Goal: Task Accomplishment & Management: Manage account settings

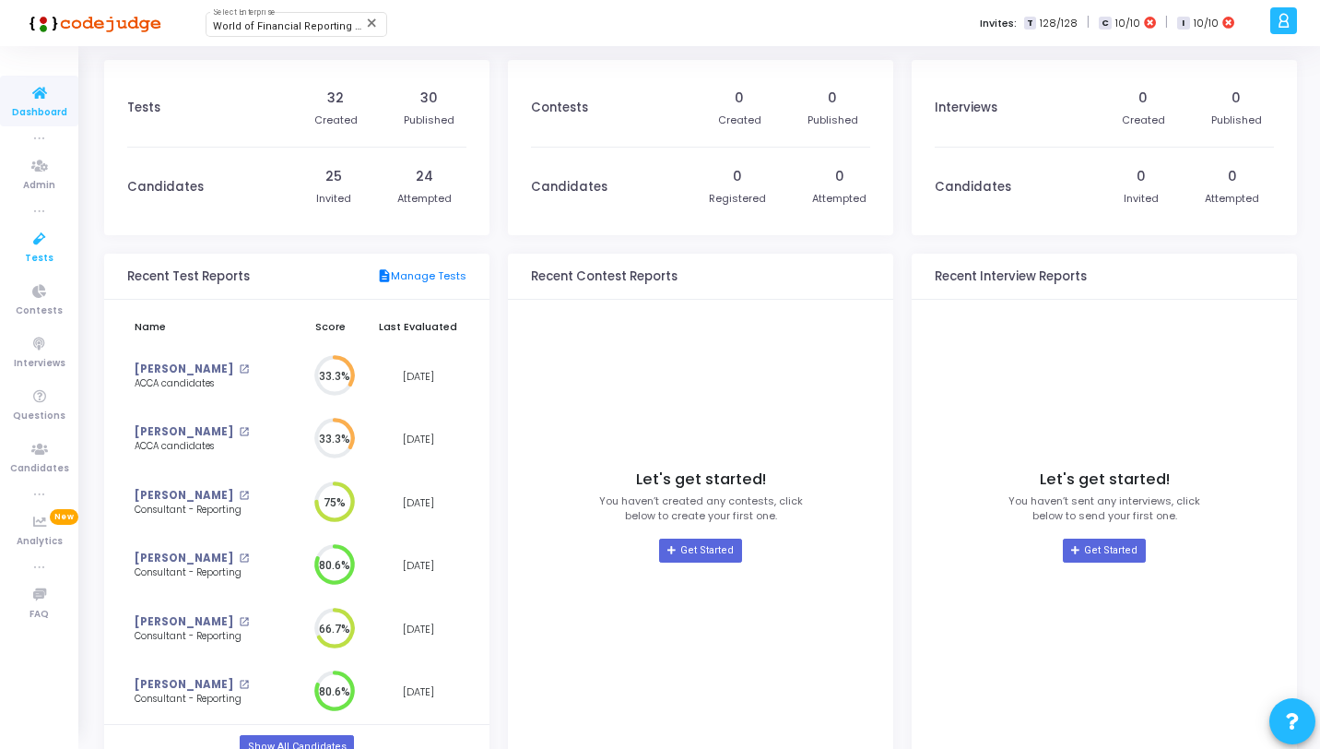
click at [41, 242] on icon at bounding box center [39, 239] width 39 height 23
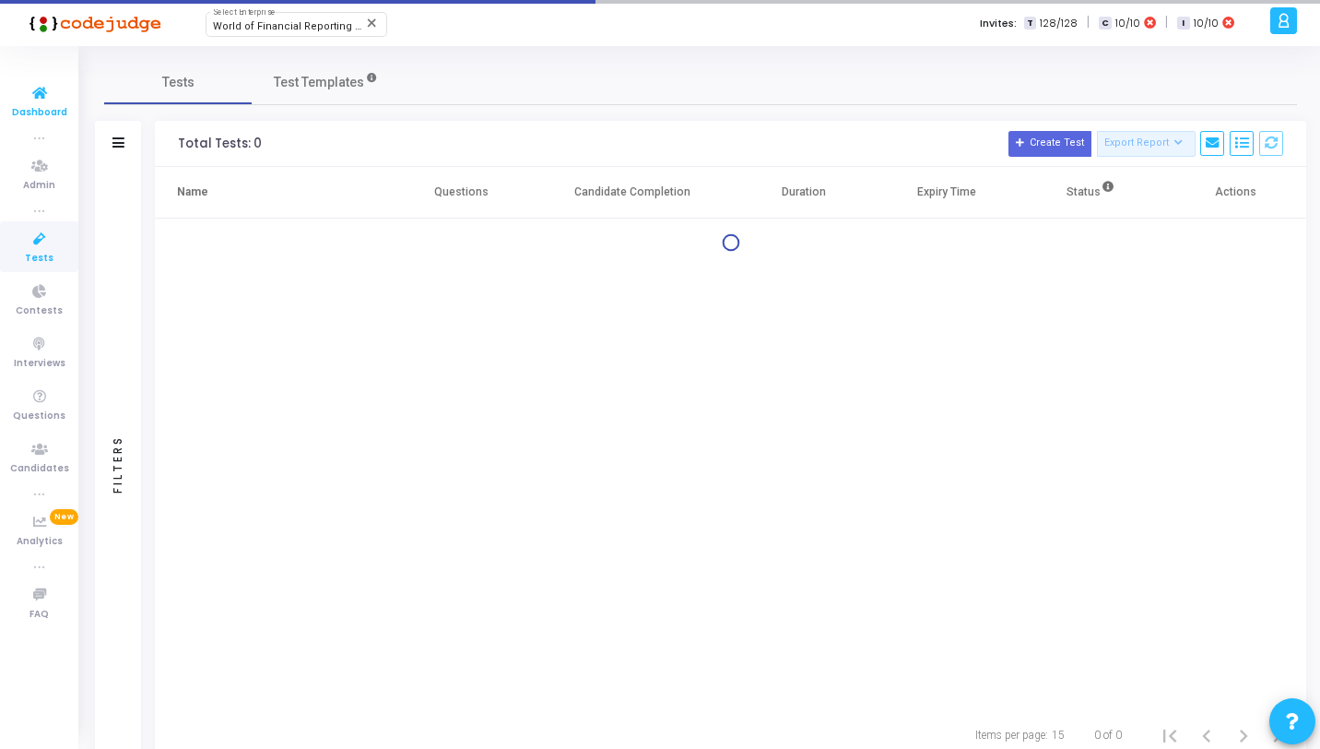
click at [60, 97] on link "Dashboard" at bounding box center [39, 101] width 78 height 51
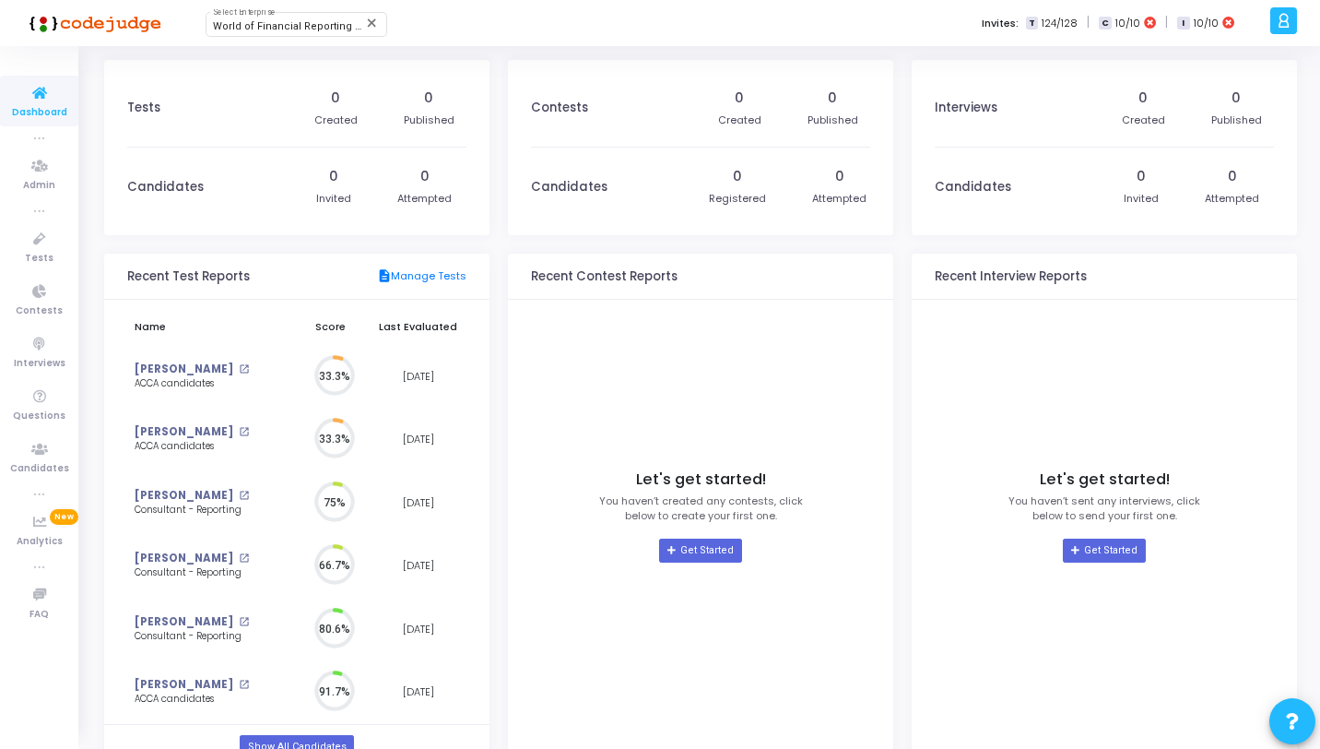
scroll to position [41, 19]
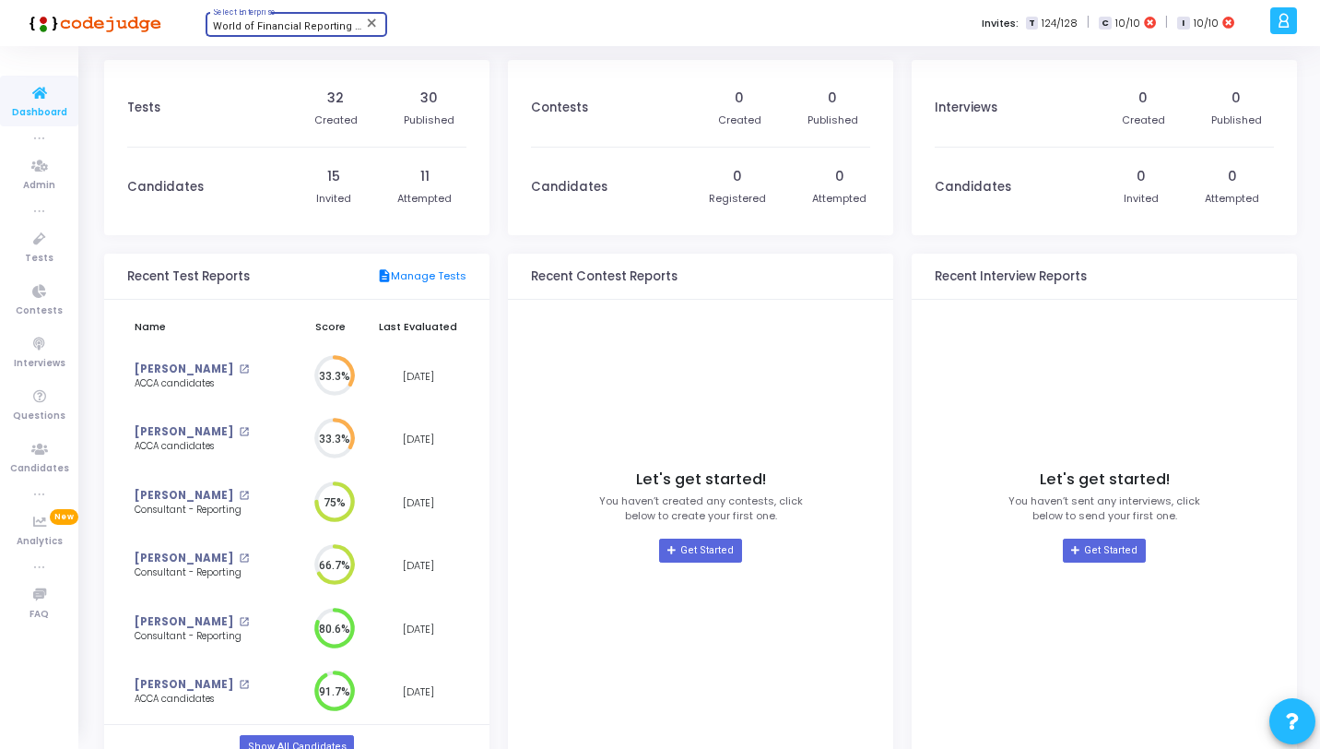
click at [286, 32] on span "World of Financial Reporting (1163)" at bounding box center [298, 26] width 171 height 12
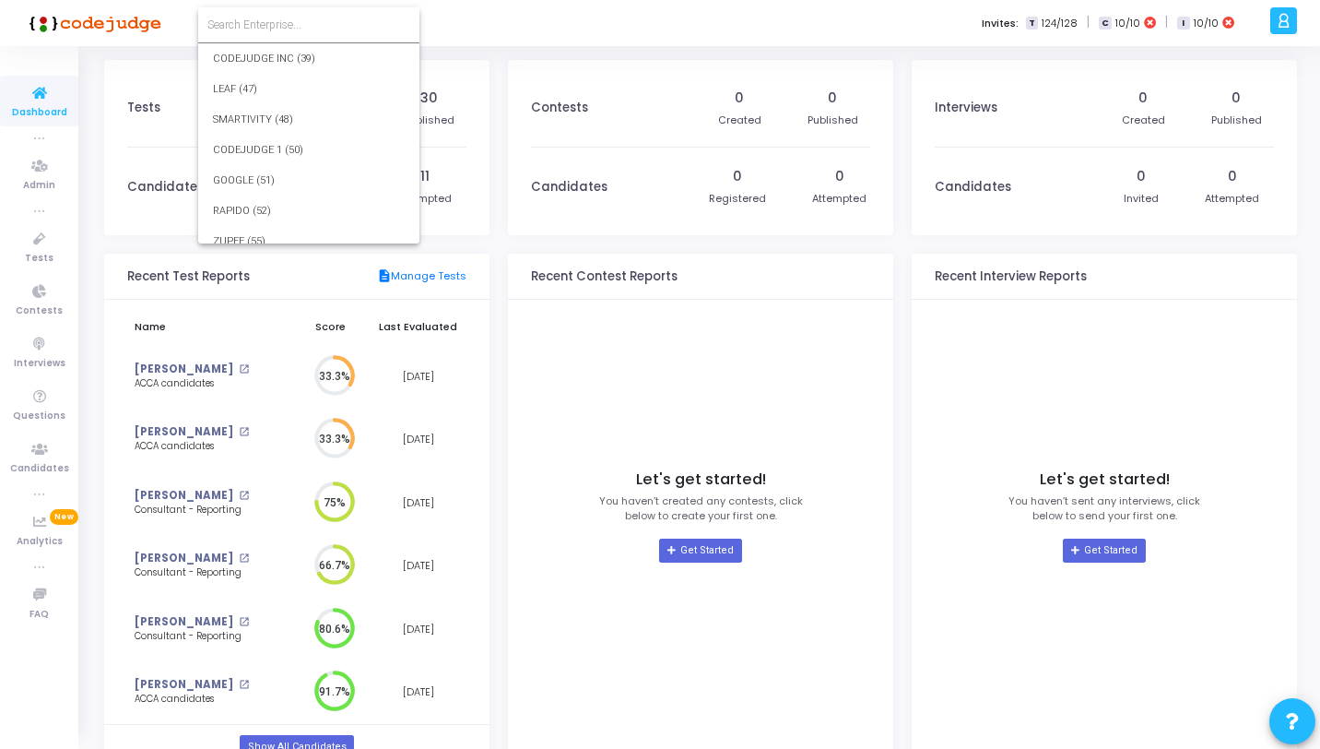
scroll to position [30051, 0]
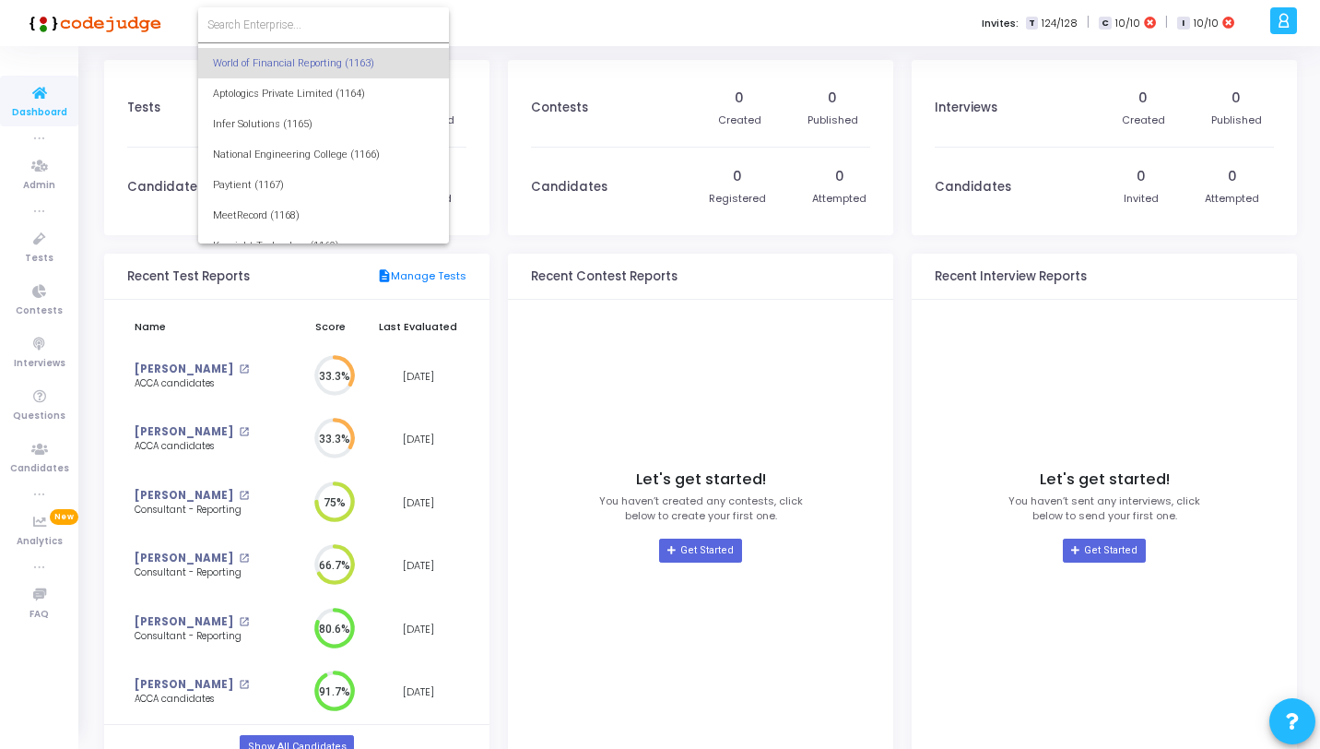
click at [321, 15] on form at bounding box center [323, 24] width 251 height 35
click at [320, 27] on input at bounding box center [323, 25] width 232 height 17
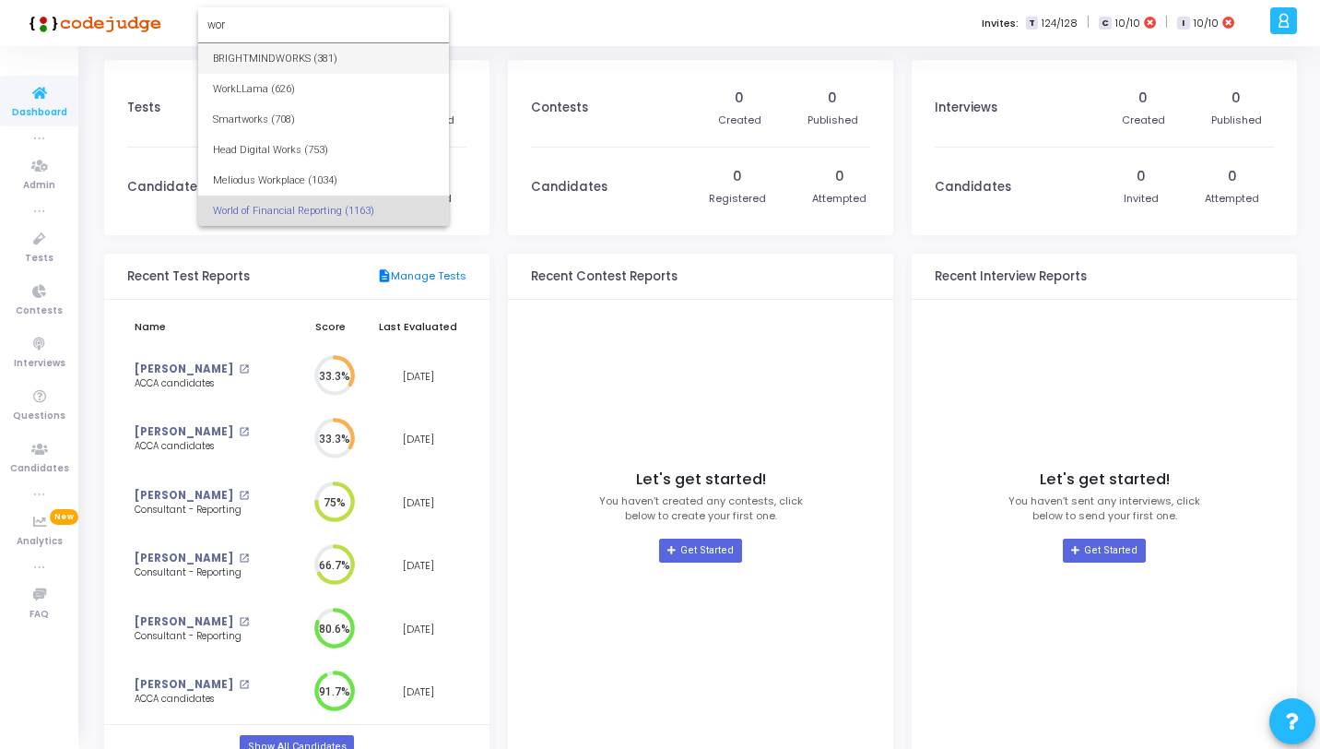
scroll to position [0, 0]
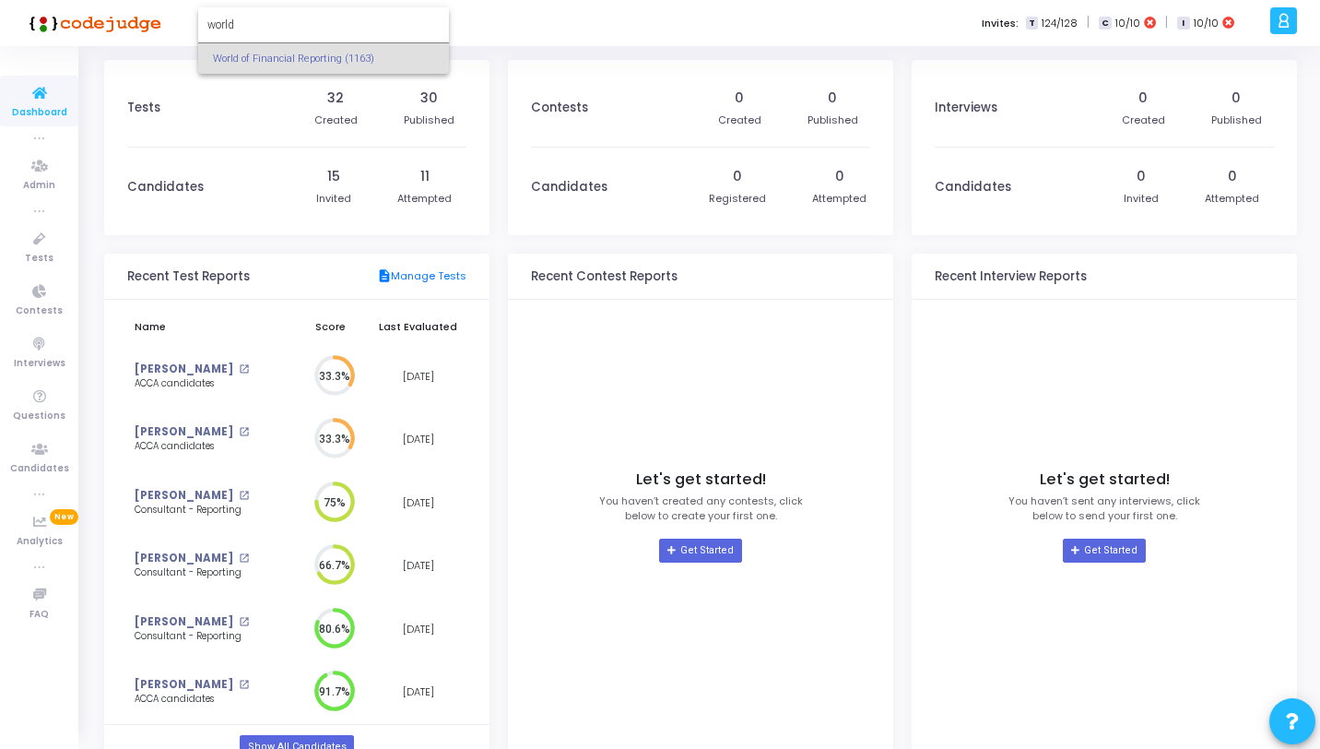
type input "world"
click at [328, 52] on span "World of Financial Reporting (1163)" at bounding box center [323, 58] width 221 height 30
click at [584, 55] on div "Tests 32 Created 30 Published Candidates 15 Invited 11 Attempted Recent Test Re…" at bounding box center [700, 414] width 1239 height 737
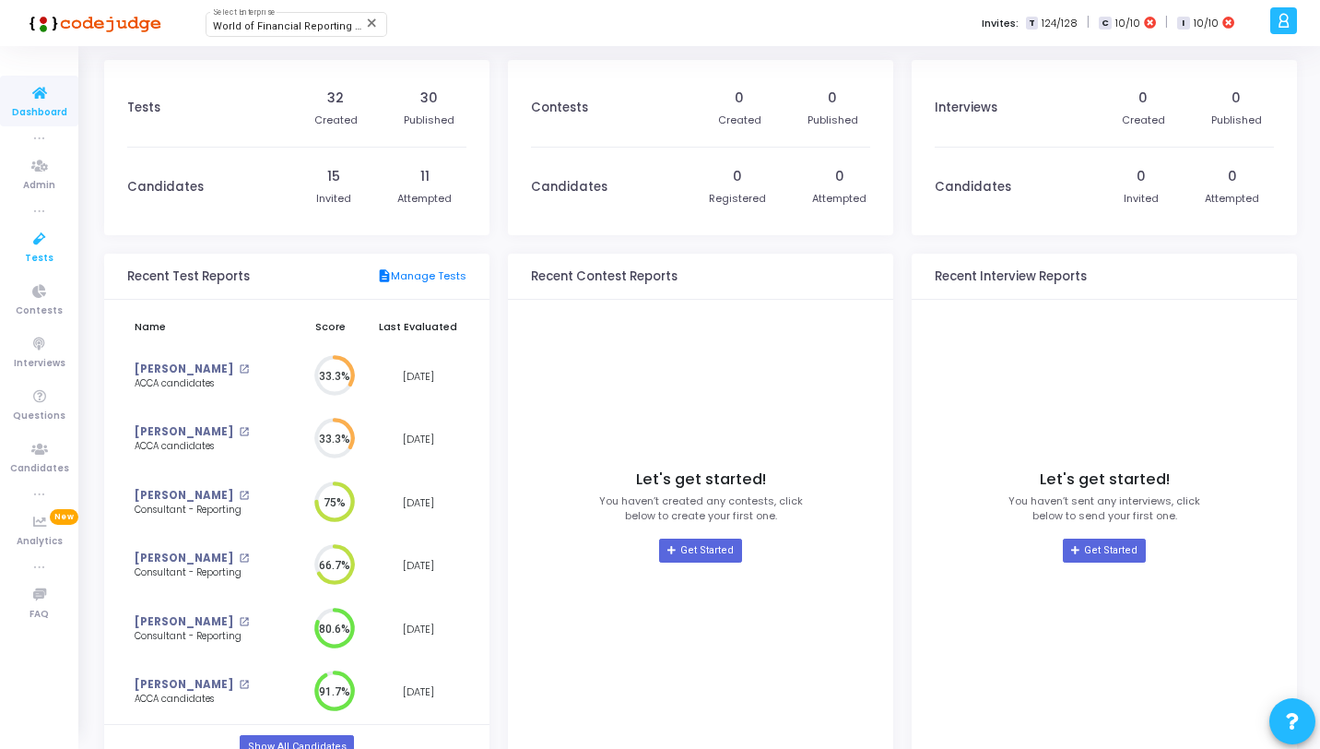
click at [45, 251] on span "Tests" at bounding box center [39, 259] width 29 height 16
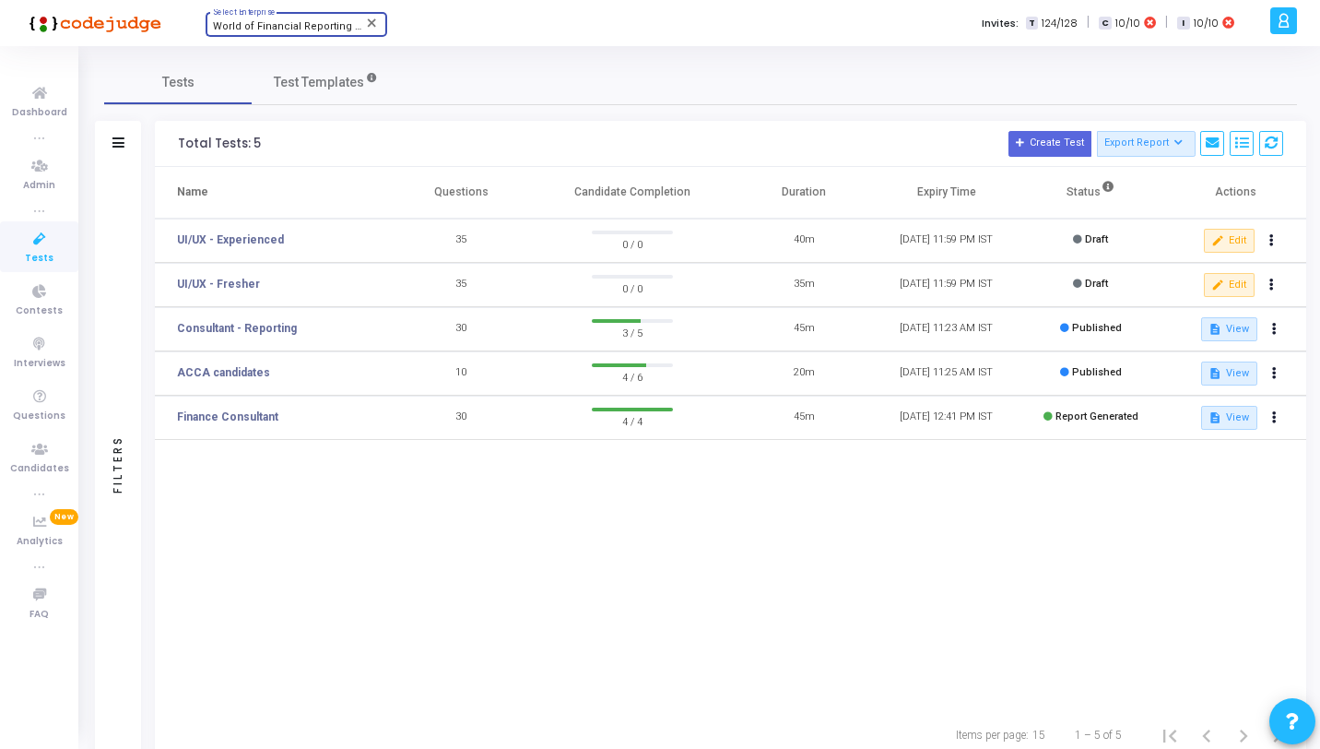
click at [276, 26] on span "World of Financial Reporting (1163)" at bounding box center [298, 26] width 171 height 12
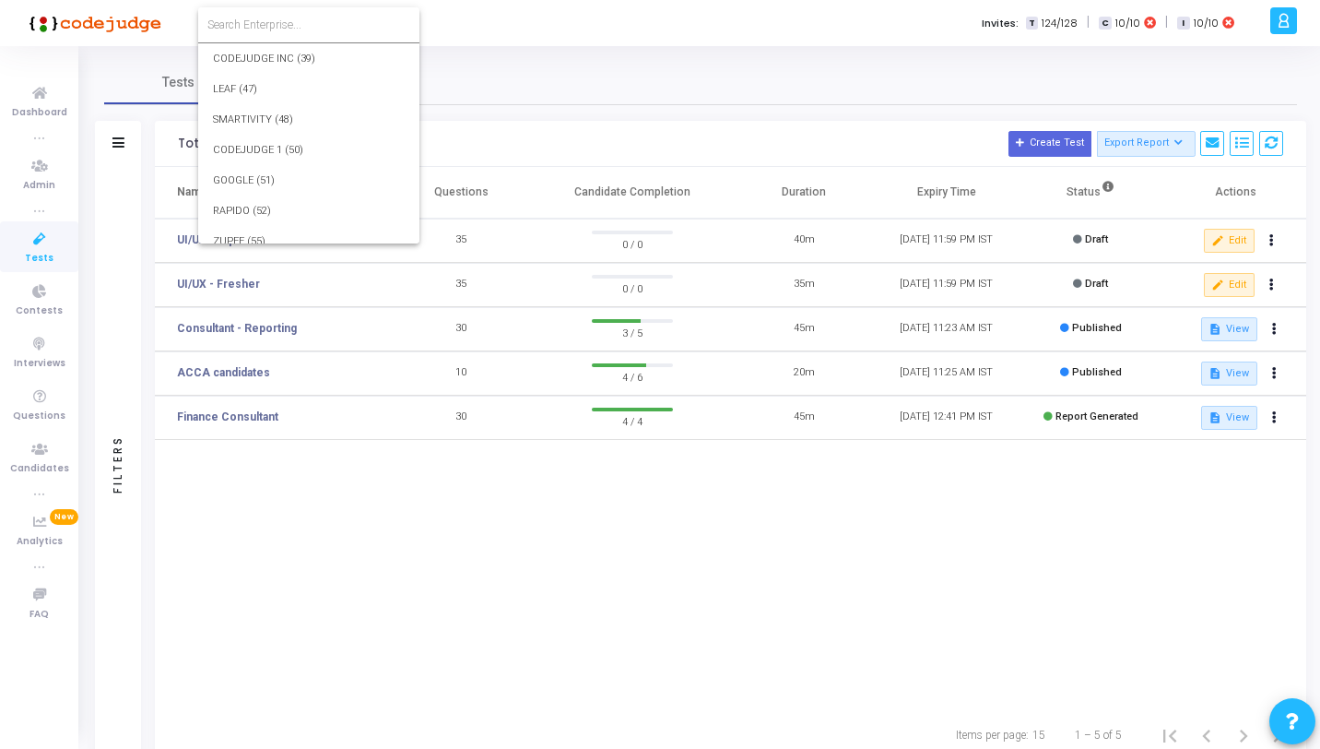
scroll to position [30051, 0]
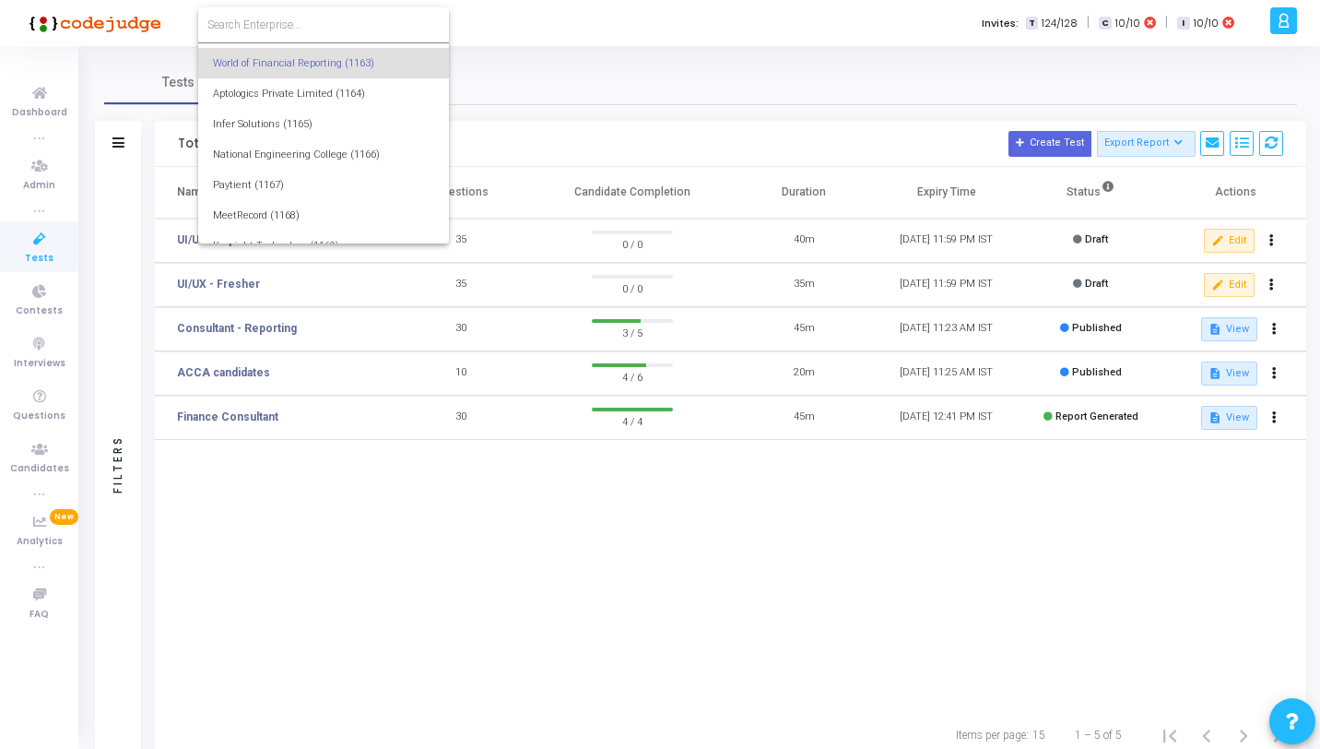
type input "6"
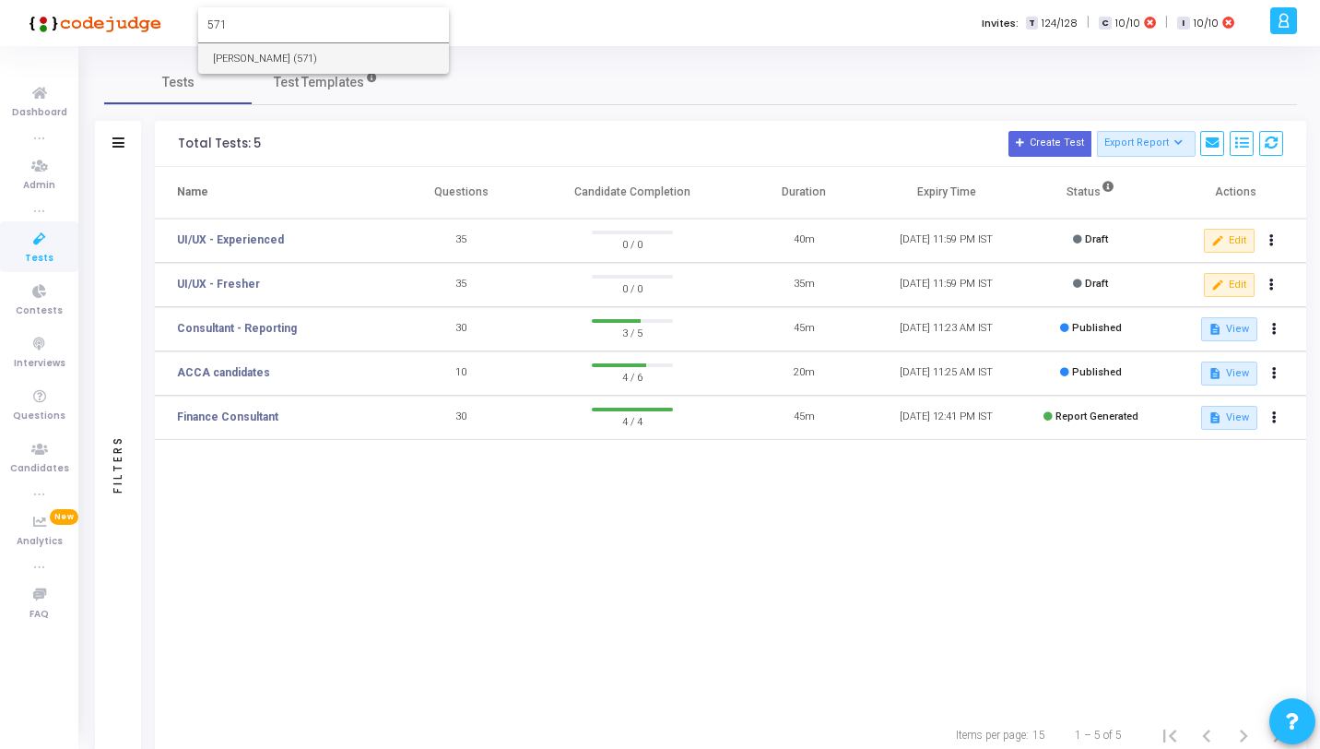
type input "571"
click at [271, 60] on span "[PERSON_NAME] (571)" at bounding box center [323, 58] width 221 height 30
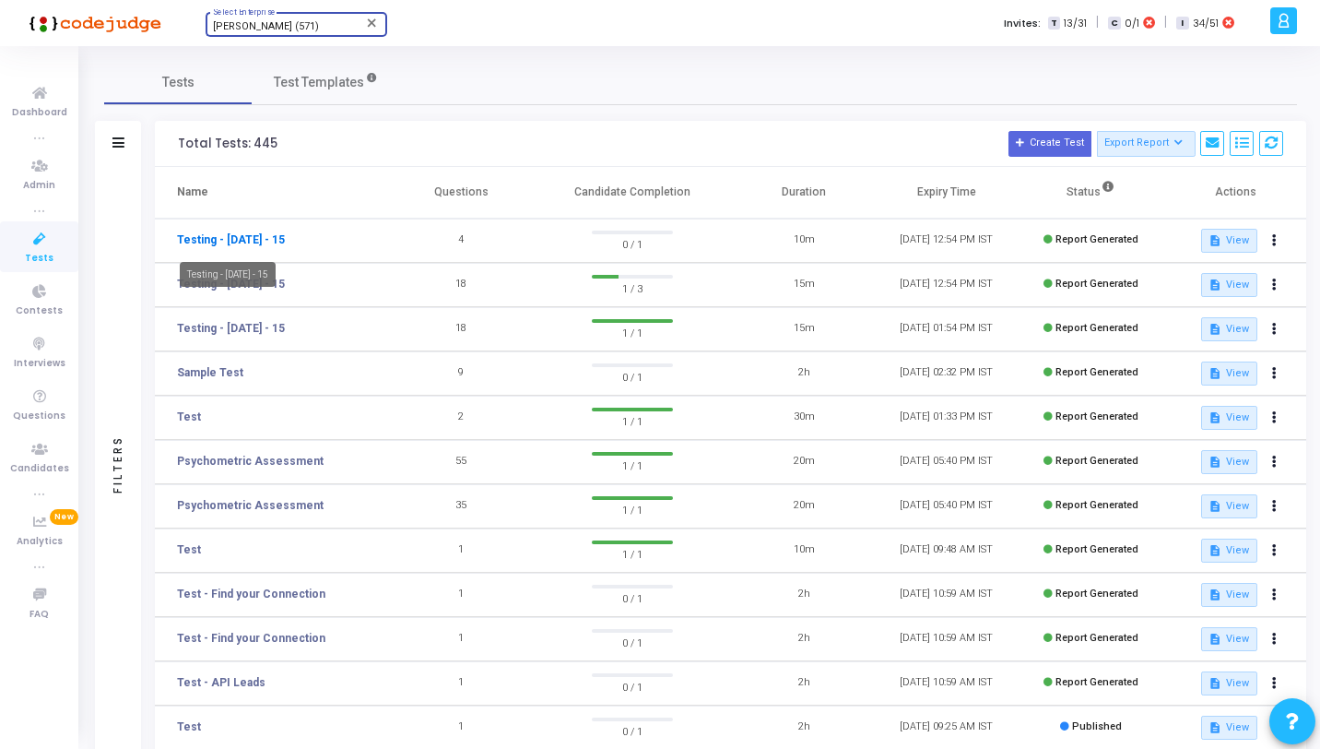
click at [258, 238] on link "Testing - JUL - 15" at bounding box center [231, 239] width 108 height 17
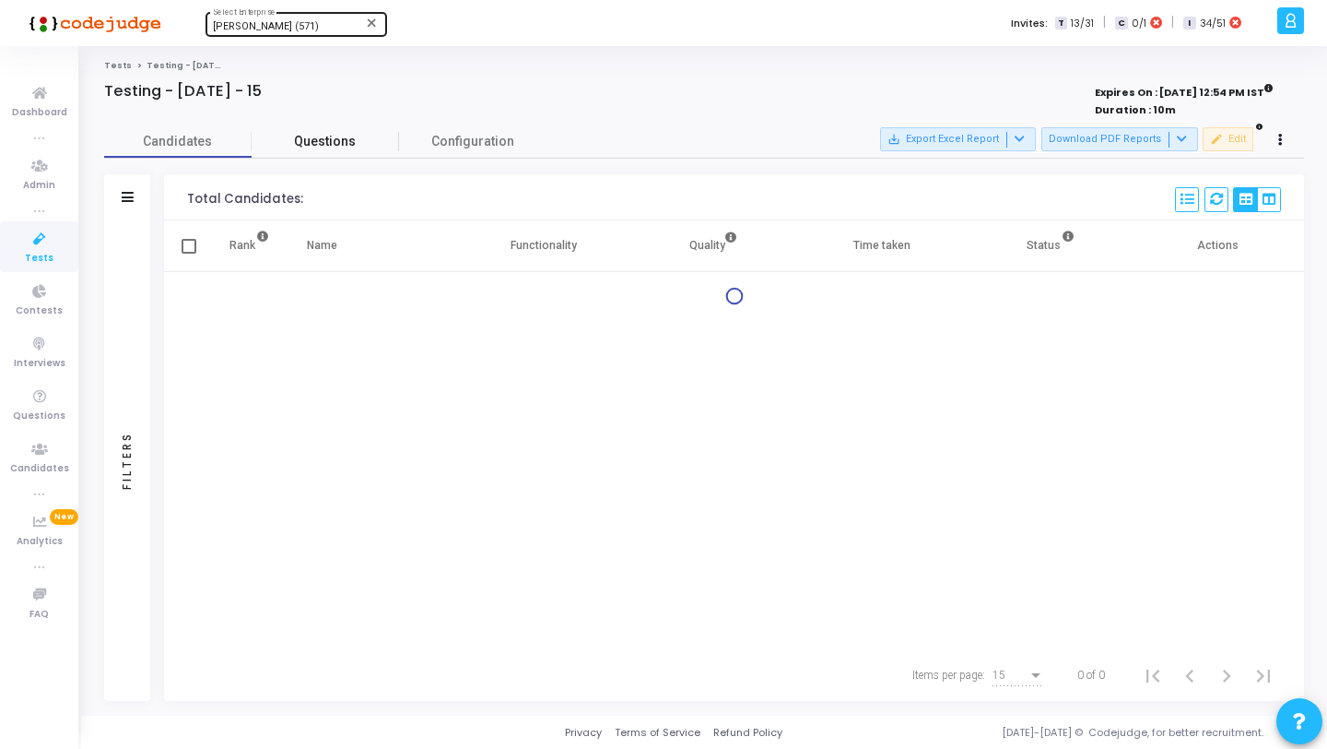
click at [342, 147] on span "Questions" at bounding box center [325, 141] width 147 height 19
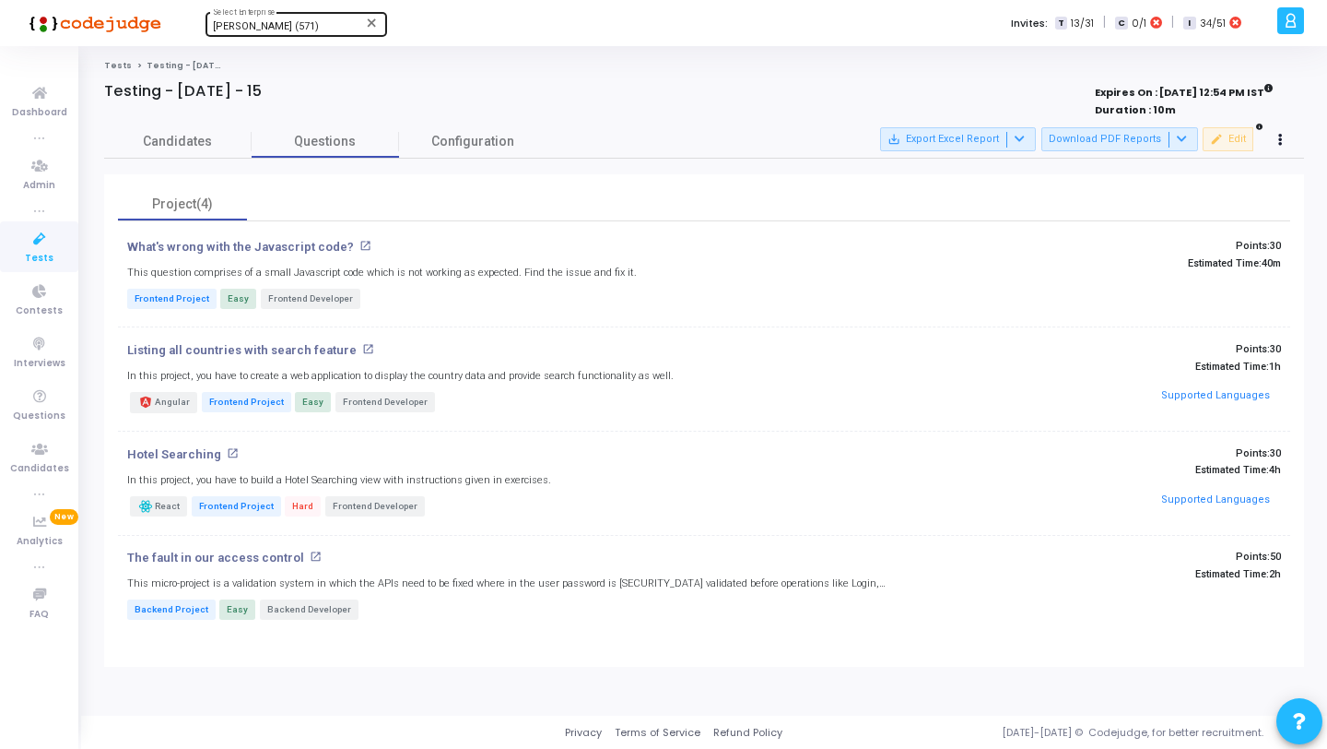
click at [46, 243] on icon at bounding box center [39, 239] width 39 height 23
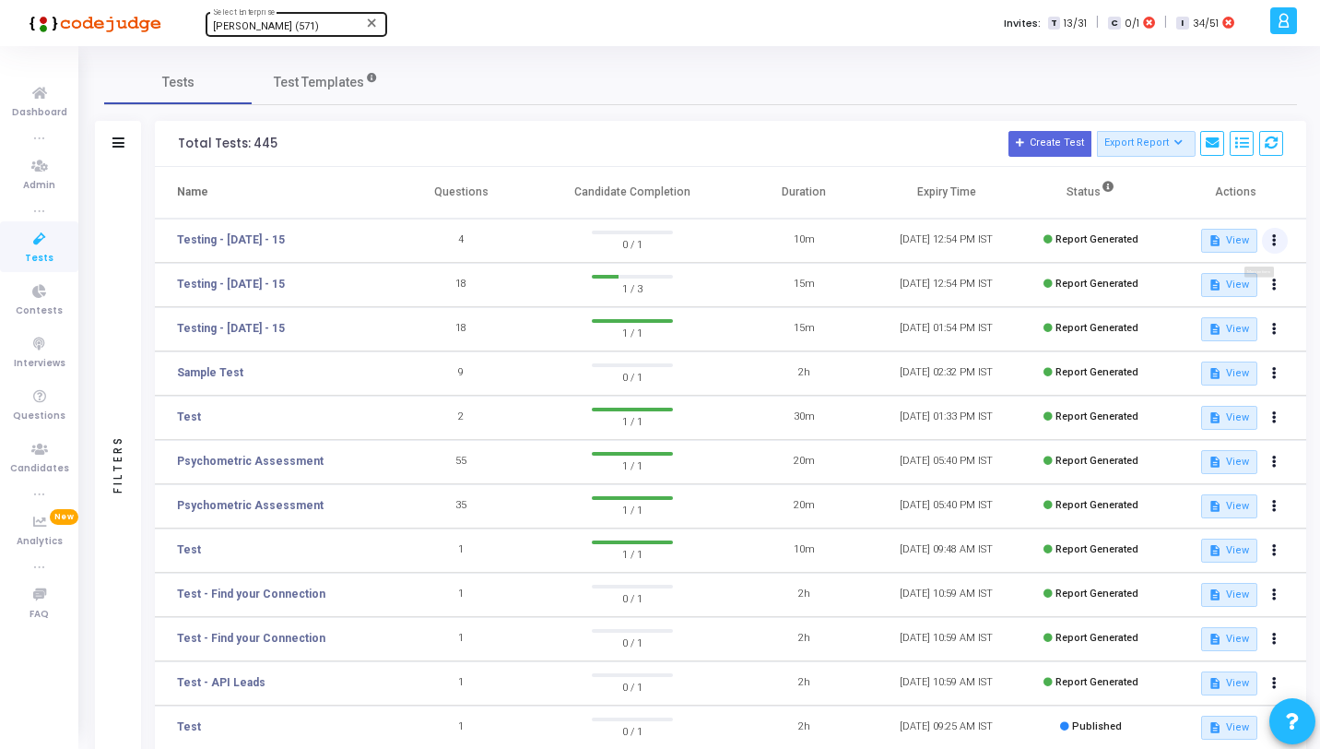
click at [1272, 242] on icon at bounding box center [1274, 240] width 5 height 9
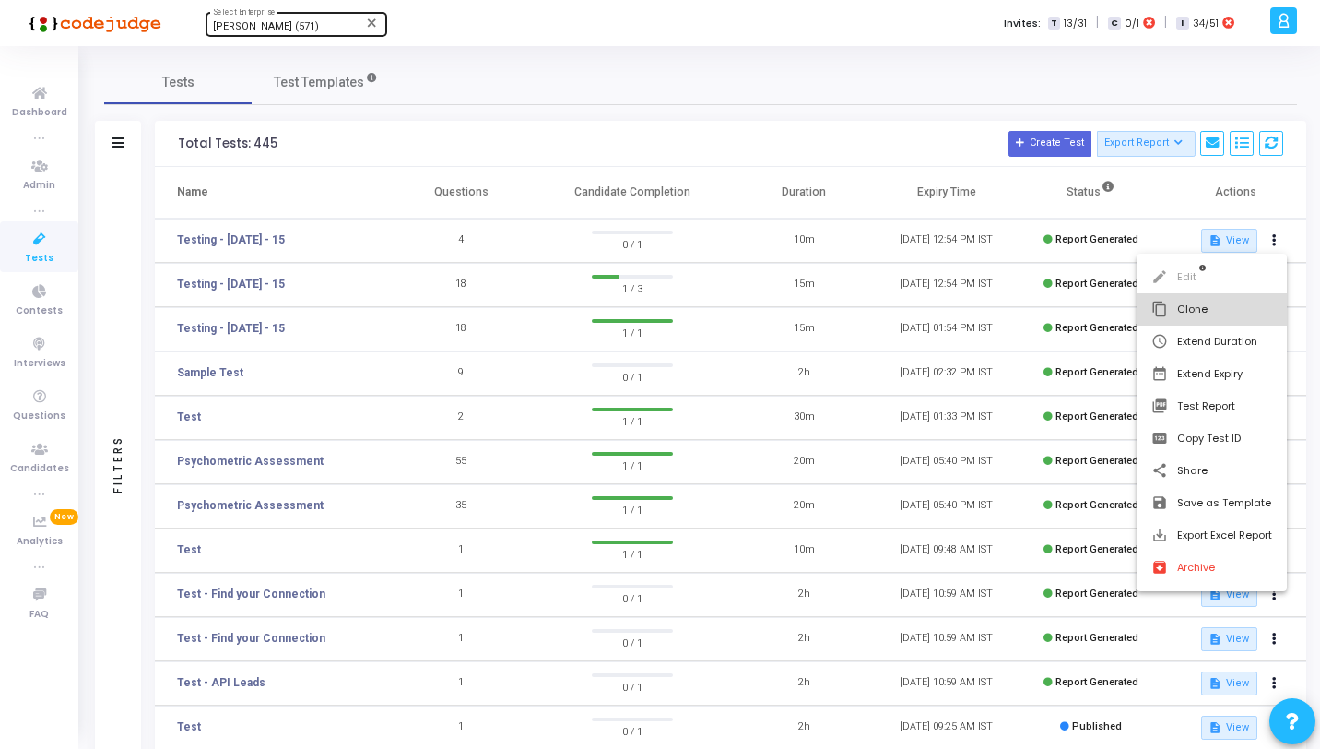
click at [1173, 318] on button "content_copy Clone" at bounding box center [1212, 309] width 150 height 32
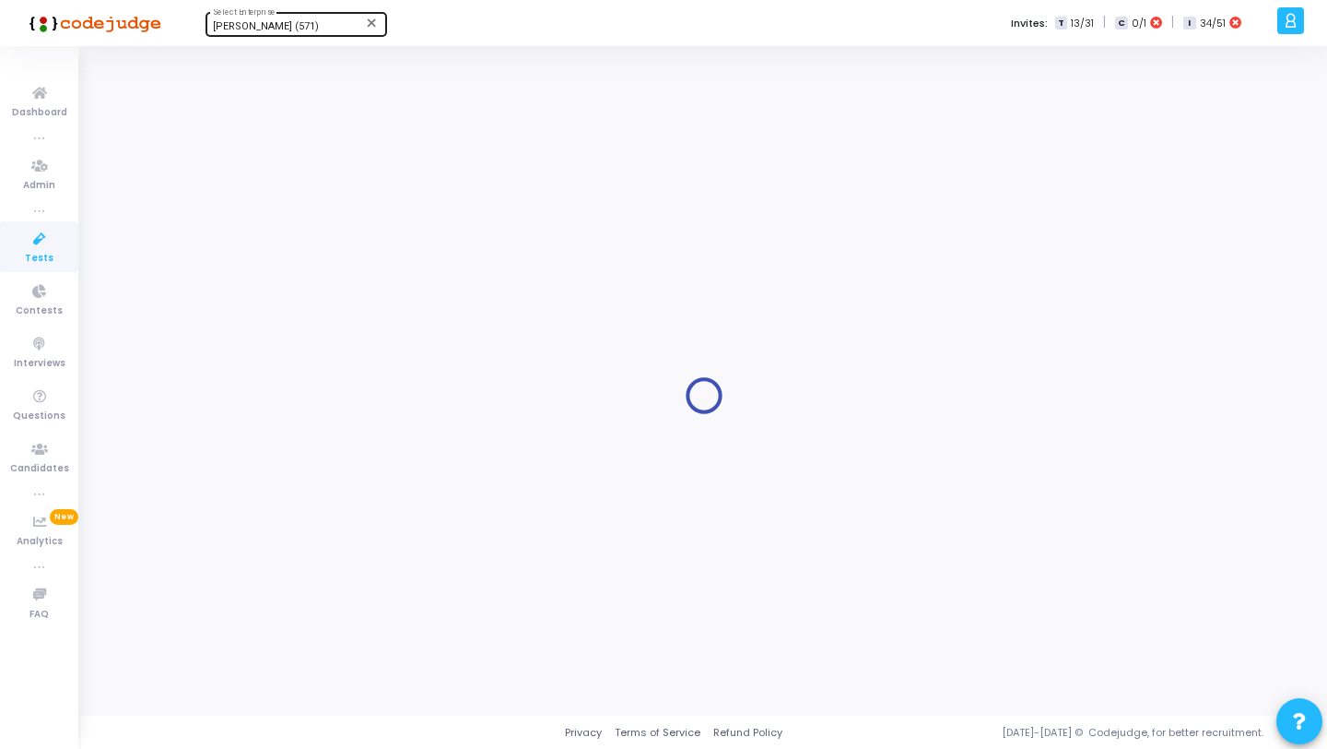
type input "Testing - JUL - 15"
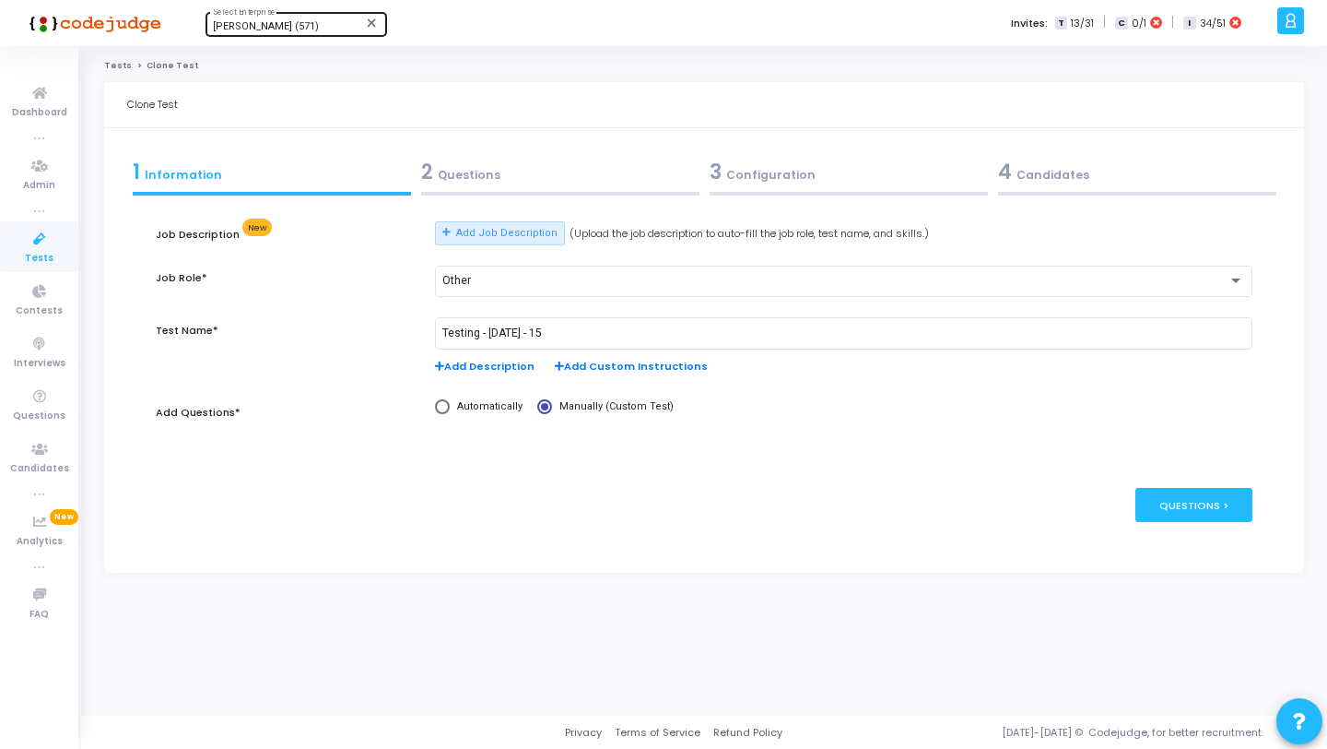
click at [611, 171] on div "2 Questions" at bounding box center [560, 172] width 278 height 30
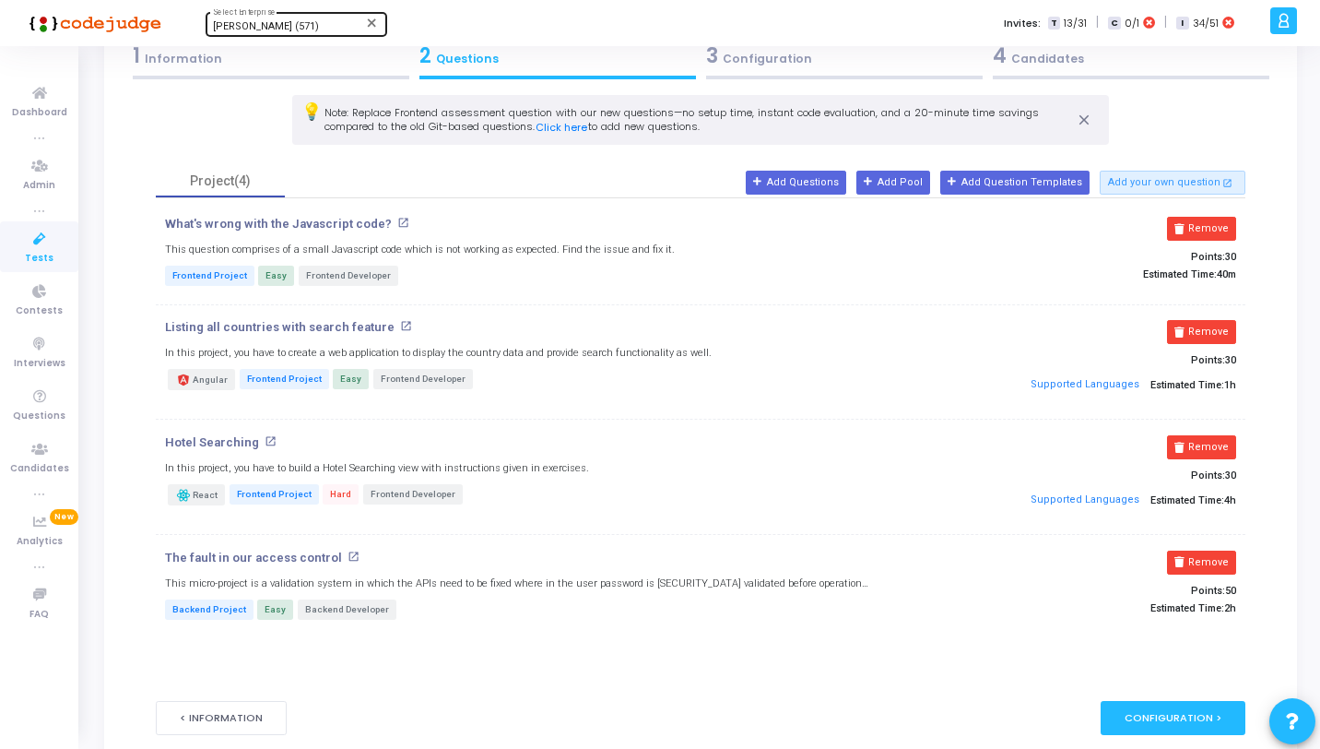
scroll to position [123, 0]
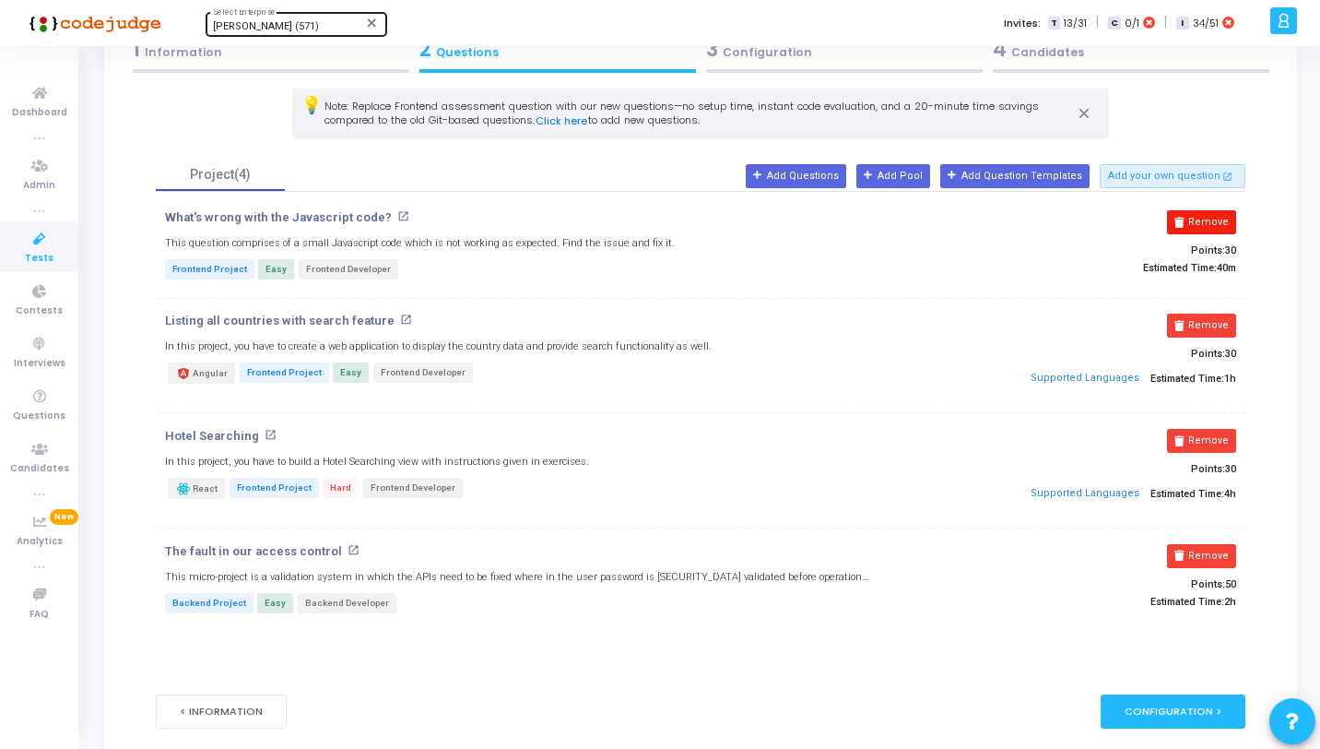
click at [1221, 218] on button "Remove" at bounding box center [1201, 222] width 69 height 24
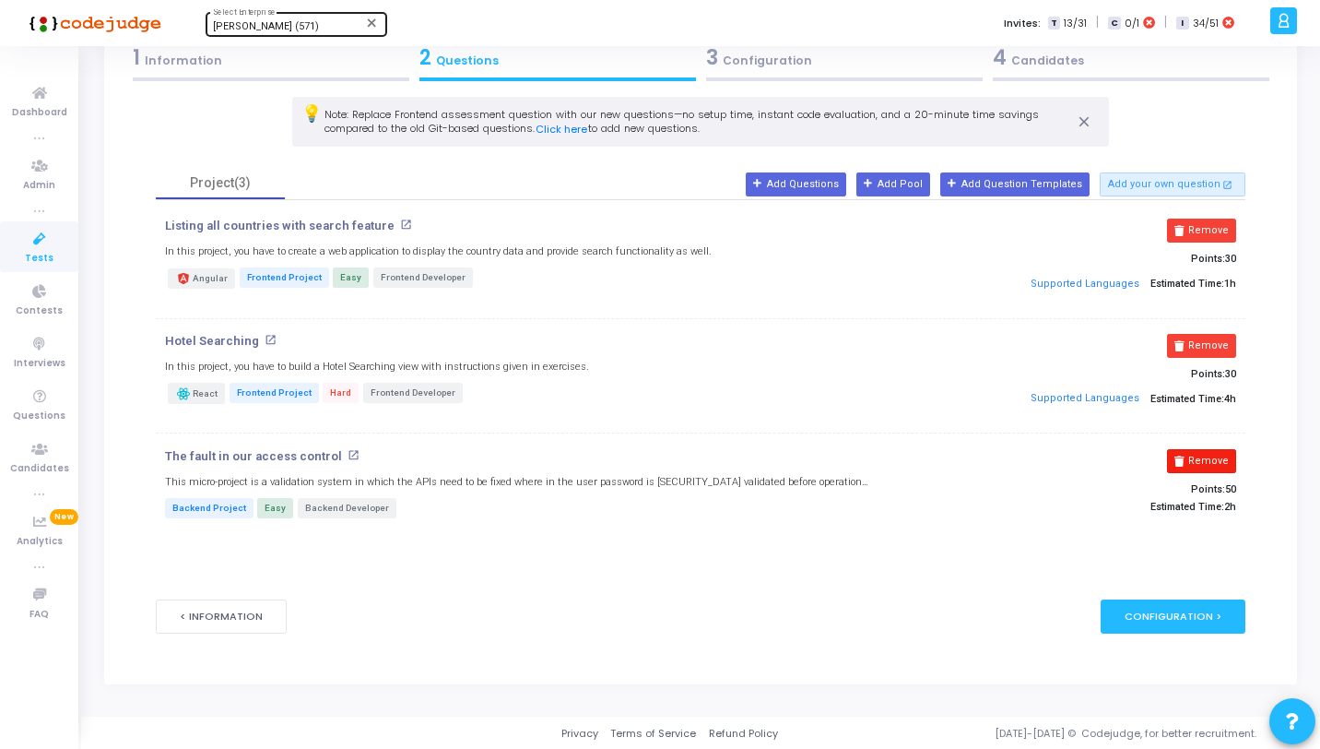
click at [1212, 454] on button "Remove" at bounding box center [1201, 461] width 69 height 24
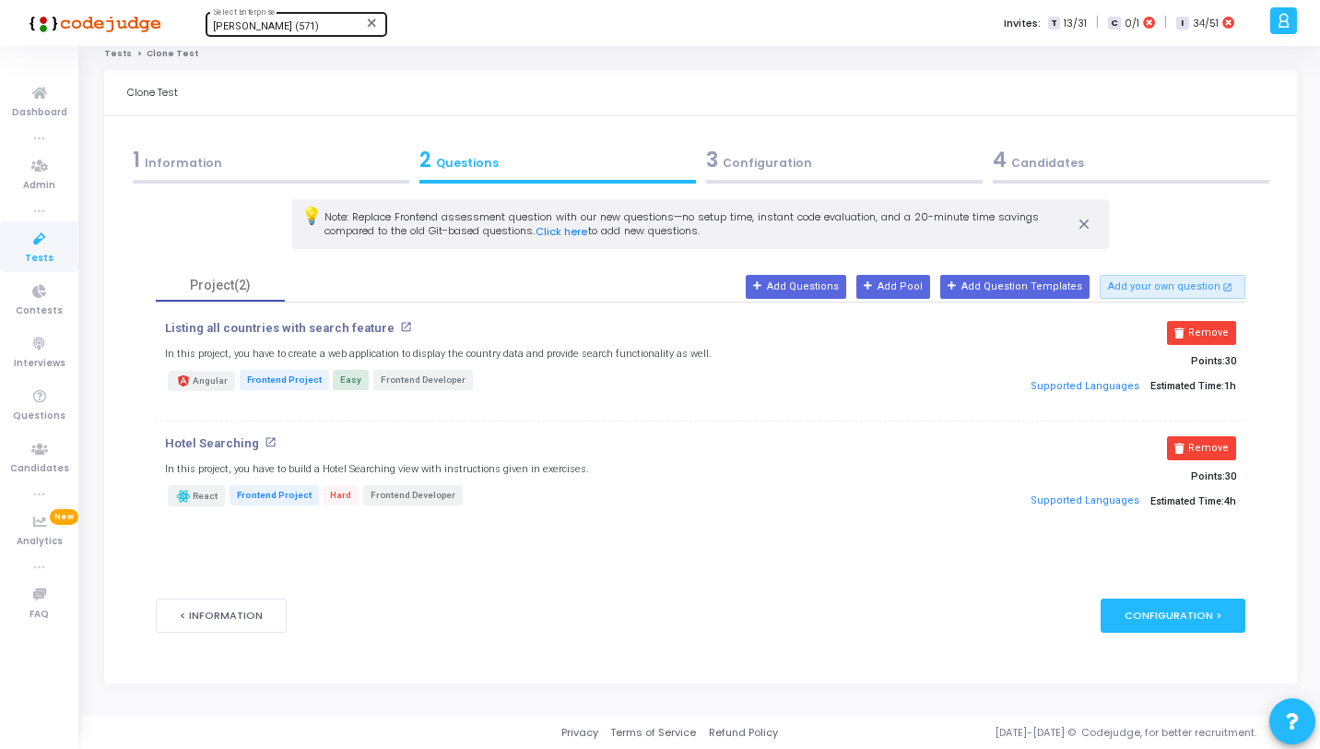
click at [846, 164] on div "3 Configuration" at bounding box center [844, 160] width 277 height 30
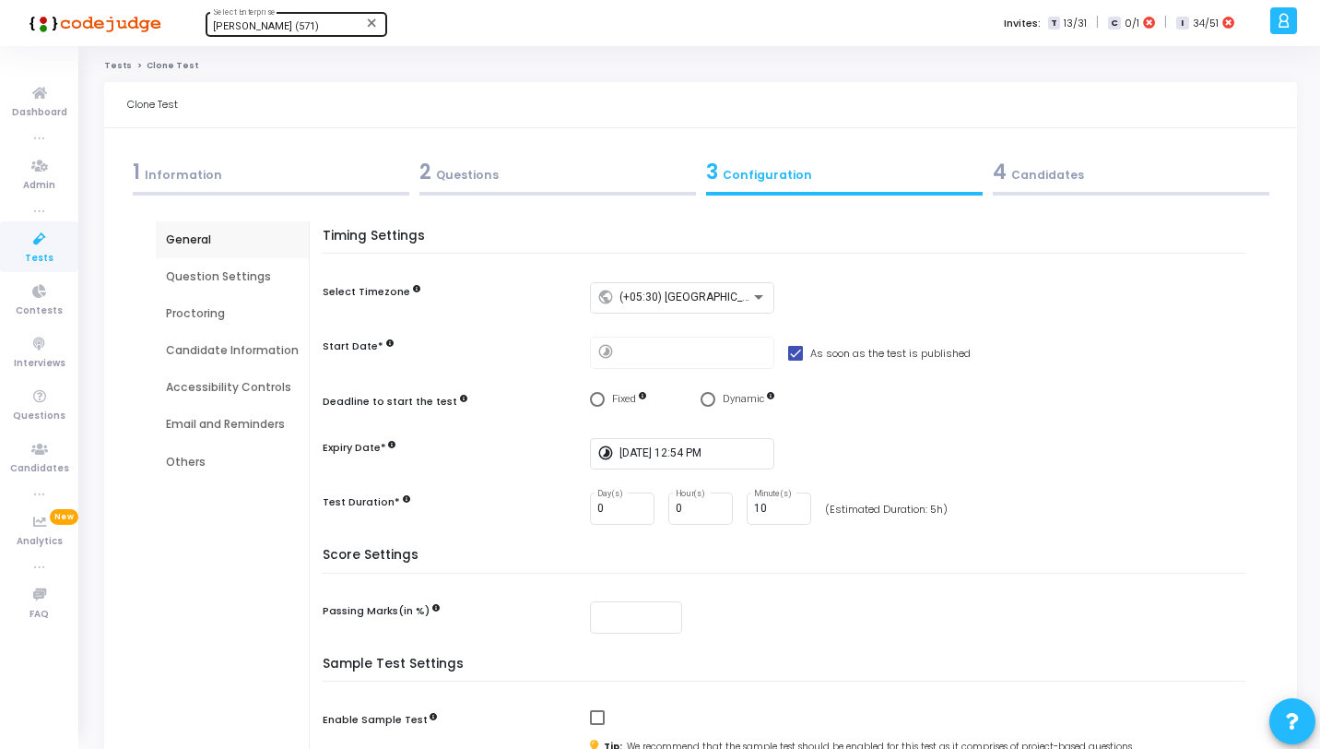
scroll to position [0, 0]
click at [768, 502] on input "10" at bounding box center [779, 508] width 50 height 13
type input "1"
type input "30"
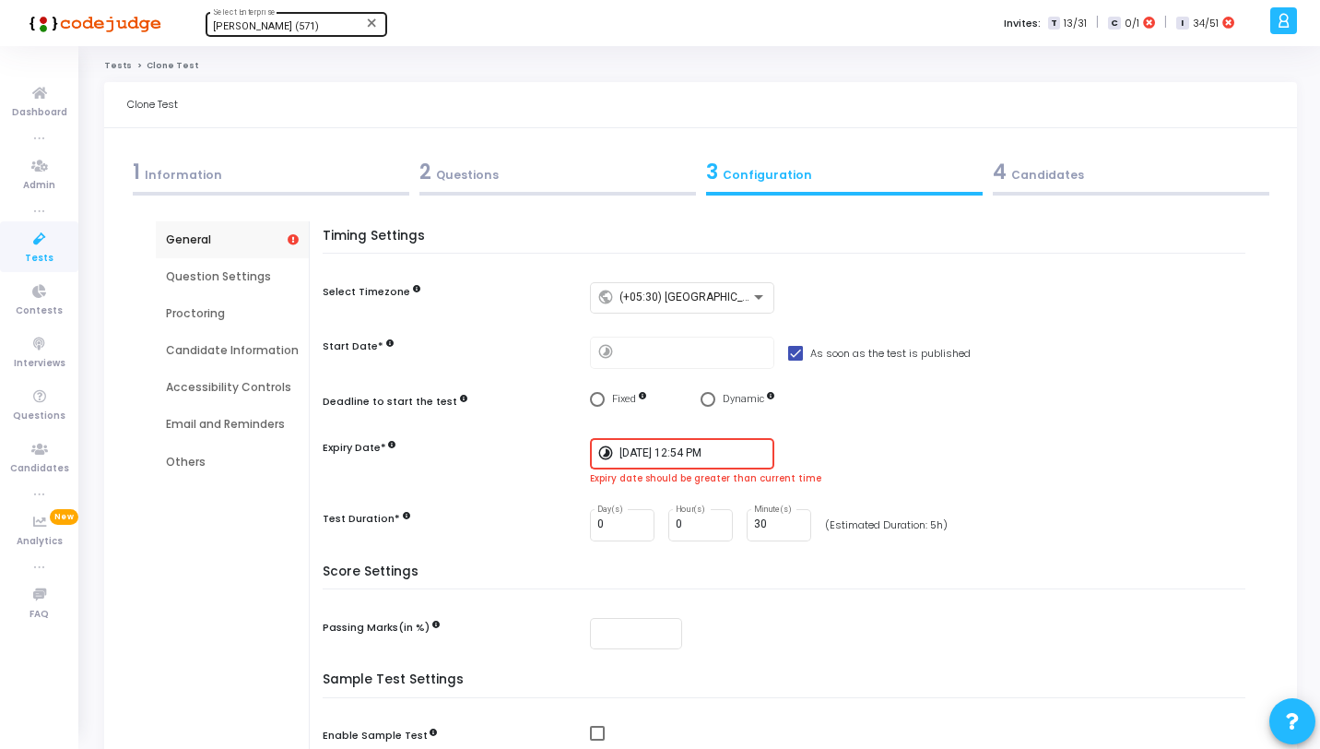
click at [632, 448] on input "8/31/2025, 12:54 PM" at bounding box center [692, 453] width 147 height 13
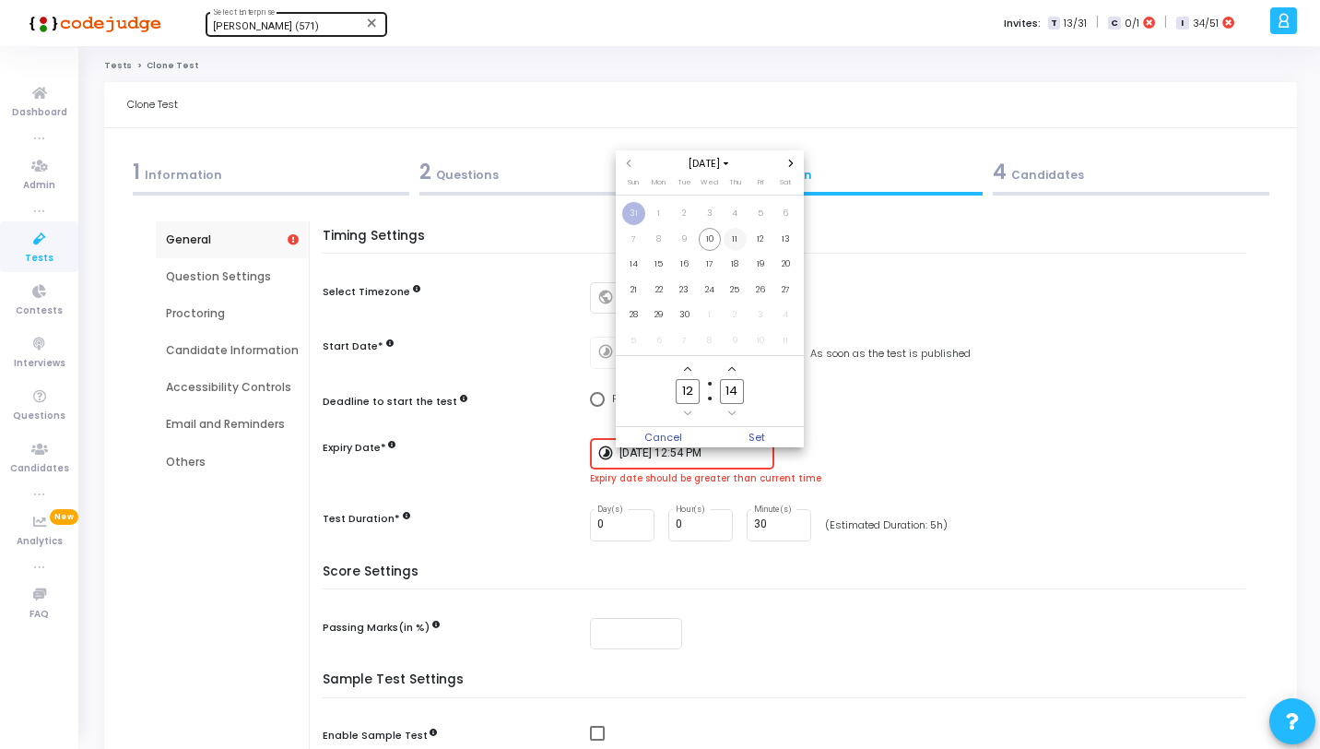
click at [740, 237] on span "11" at bounding box center [735, 239] width 23 height 23
click at [785, 432] on span "Set" at bounding box center [757, 437] width 94 height 20
type input "9/11/2025, 12:14 PM"
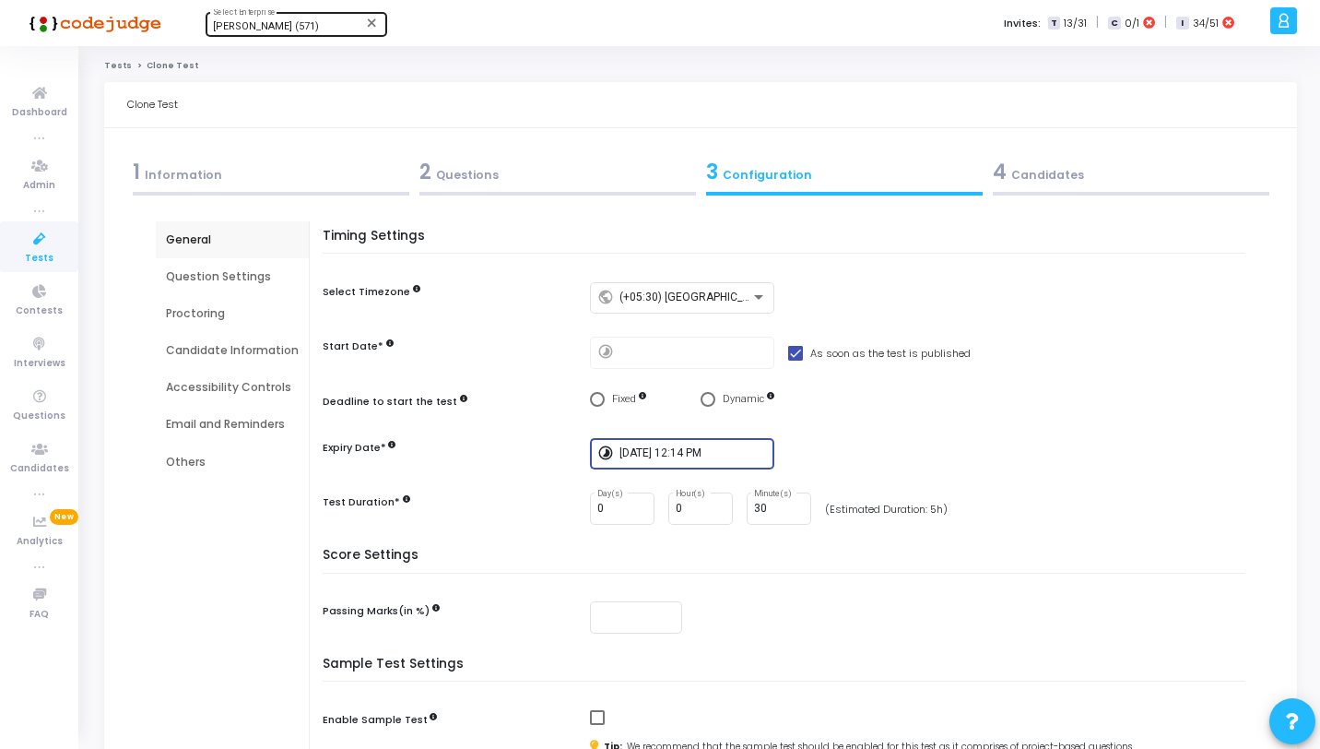
click at [205, 281] on div "Question Settings" at bounding box center [232, 276] width 133 height 17
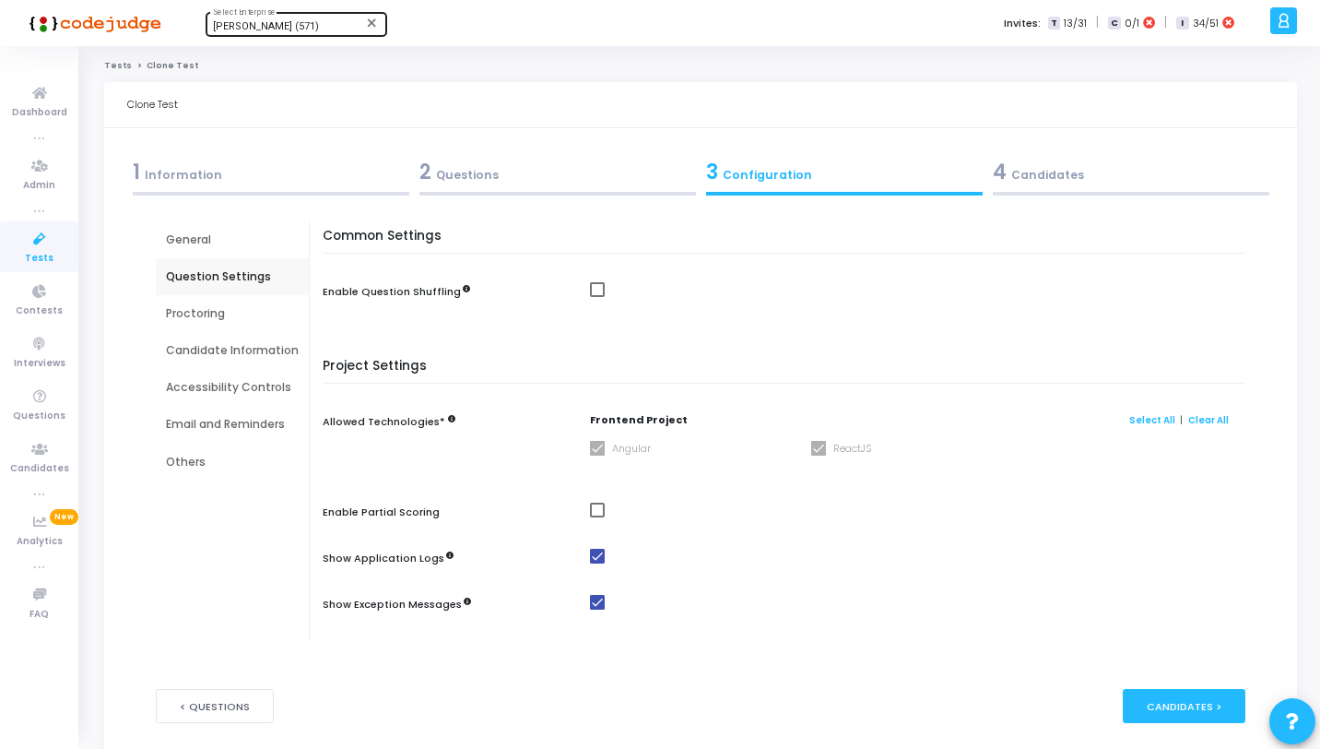
click at [240, 316] on div "Proctoring" at bounding box center [232, 313] width 133 height 17
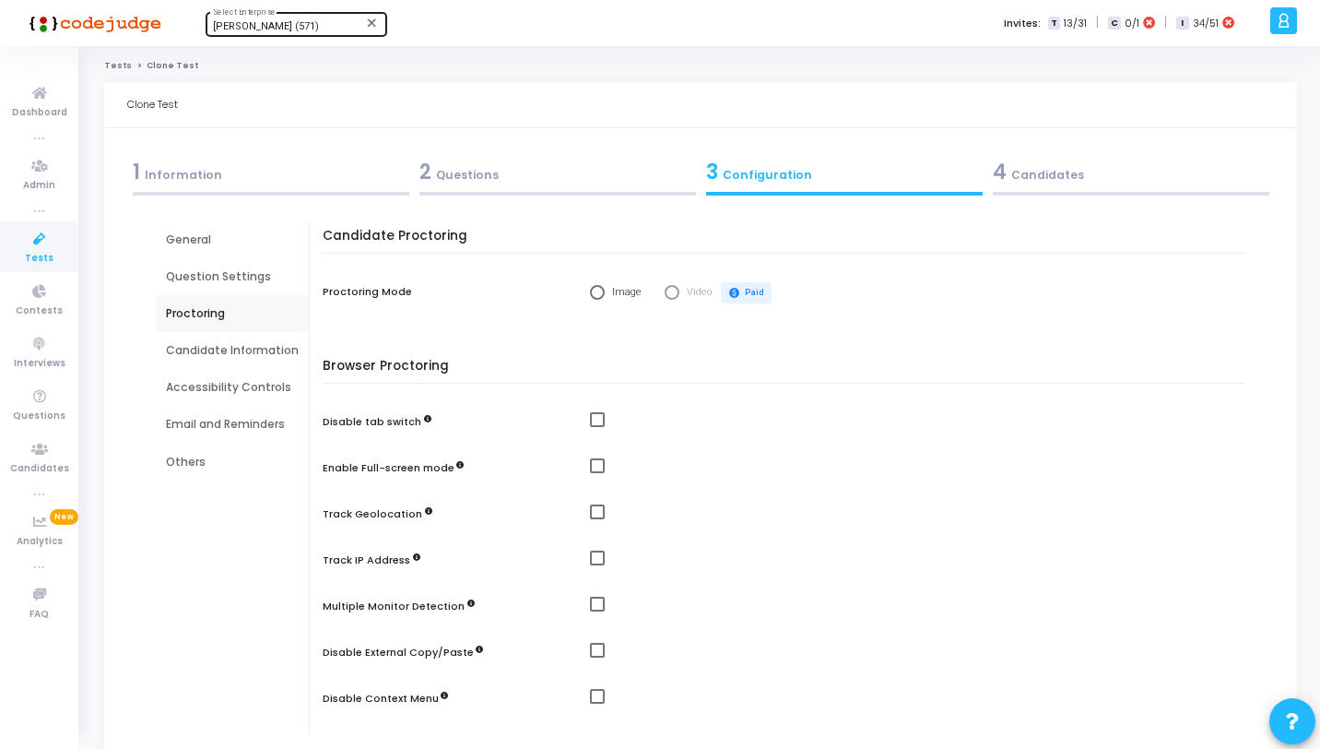
scroll to position [184, 0]
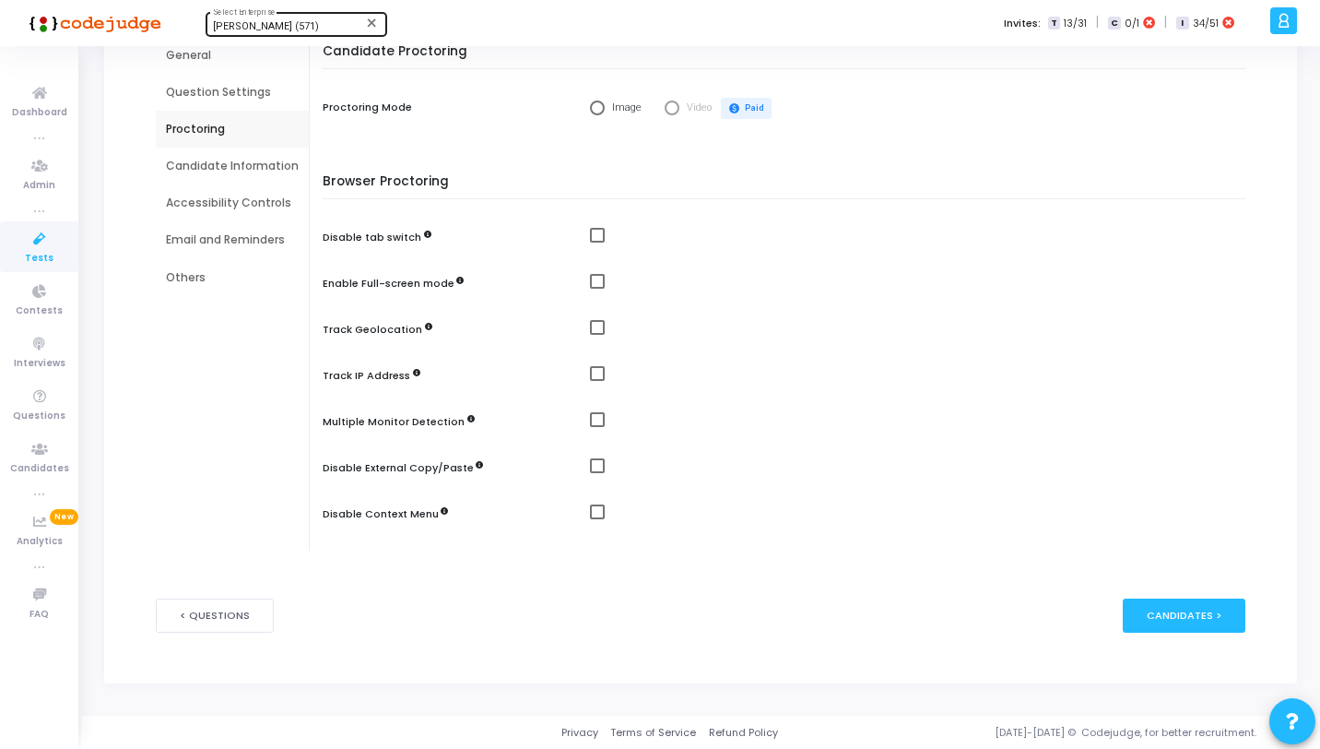
click at [284, 175] on div "Candidate Information" at bounding box center [232, 165] width 153 height 37
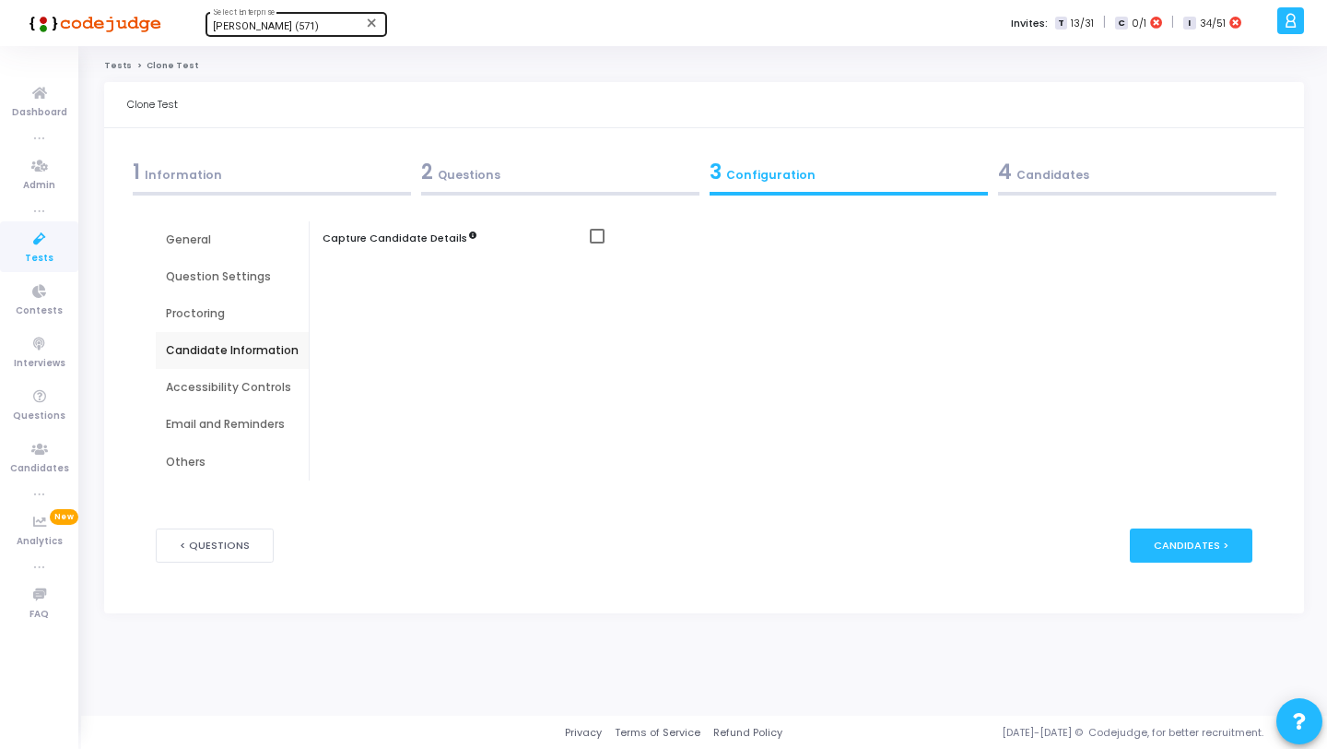
click at [237, 378] on div "Accessibility Controls" at bounding box center [232, 387] width 153 height 37
click at [239, 423] on div "Email and Reminders" at bounding box center [232, 424] width 133 height 17
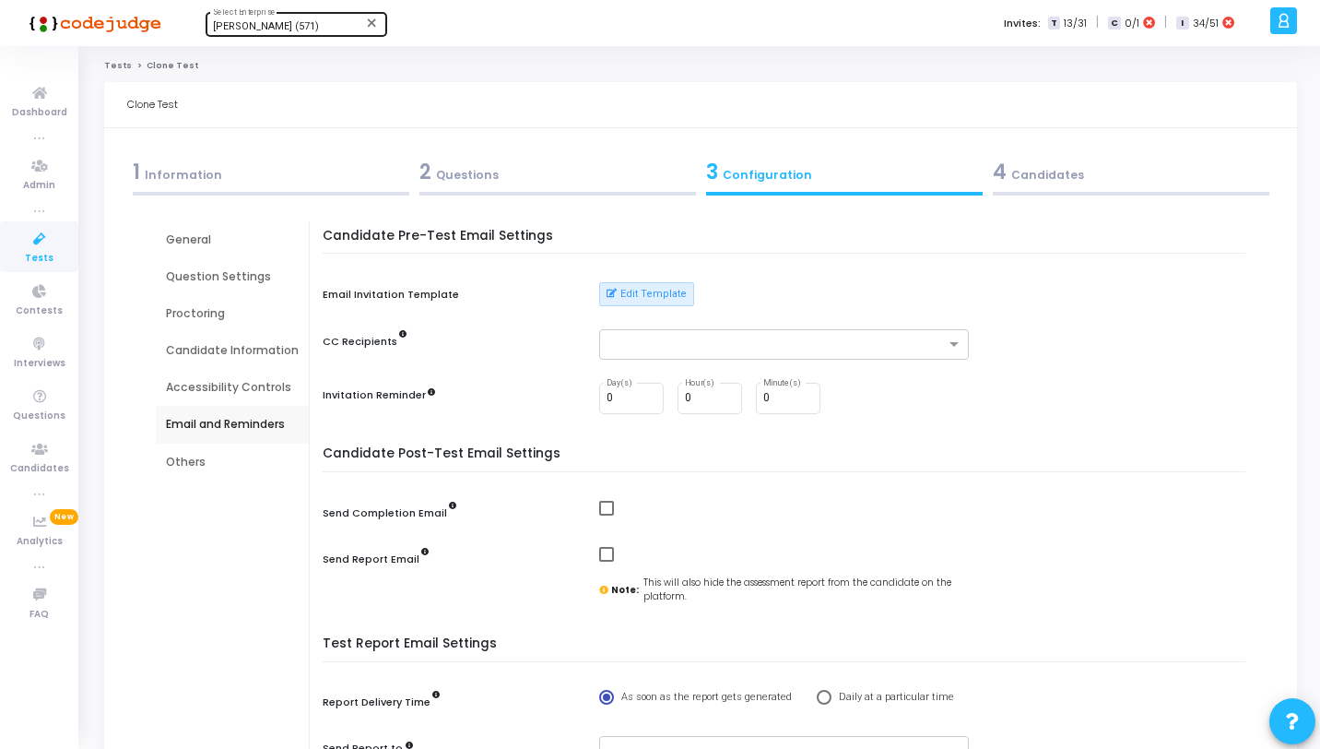
click at [227, 459] on div "Others" at bounding box center [232, 462] width 133 height 17
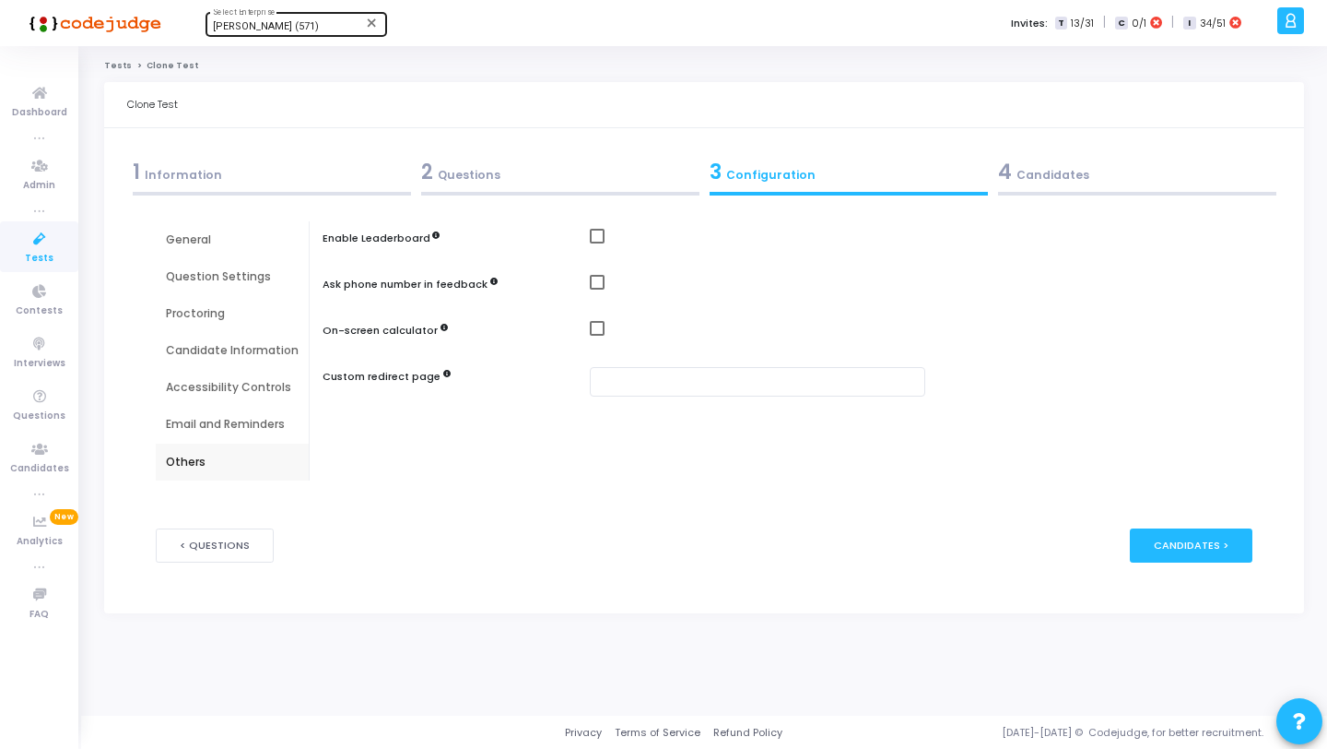
click at [227, 425] on div "Email and Reminders" at bounding box center [232, 424] width 133 height 17
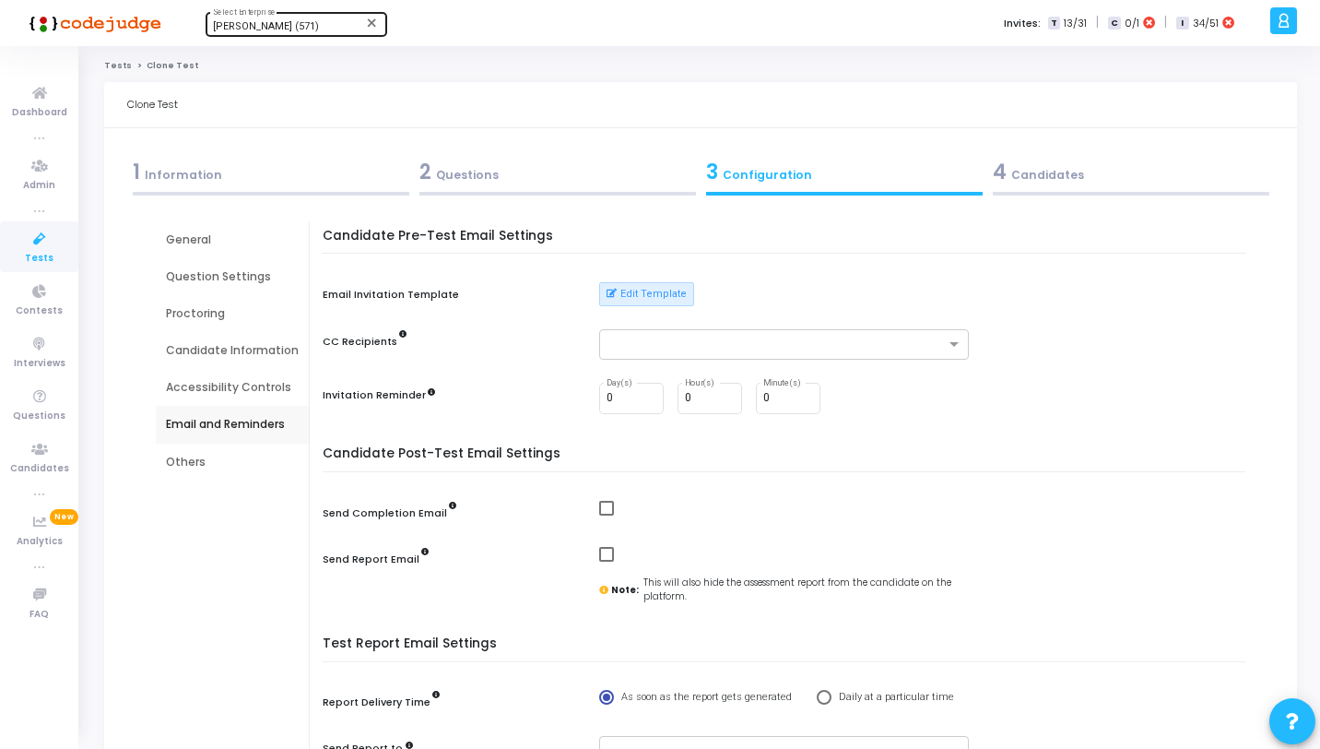
click at [1071, 188] on div "4 Candidates" at bounding box center [1130, 176] width 287 height 50
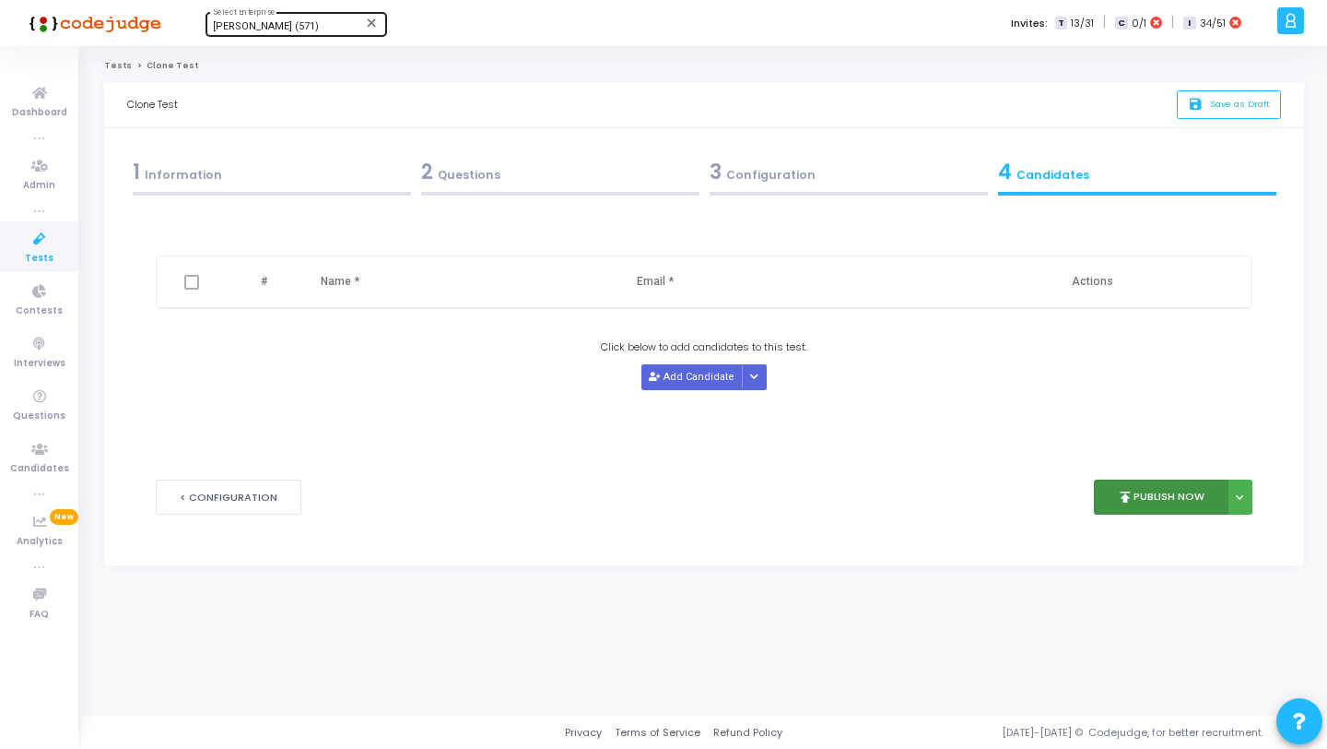
click at [1152, 483] on button "publish Publish Now" at bounding box center [1162, 497] width 136 height 36
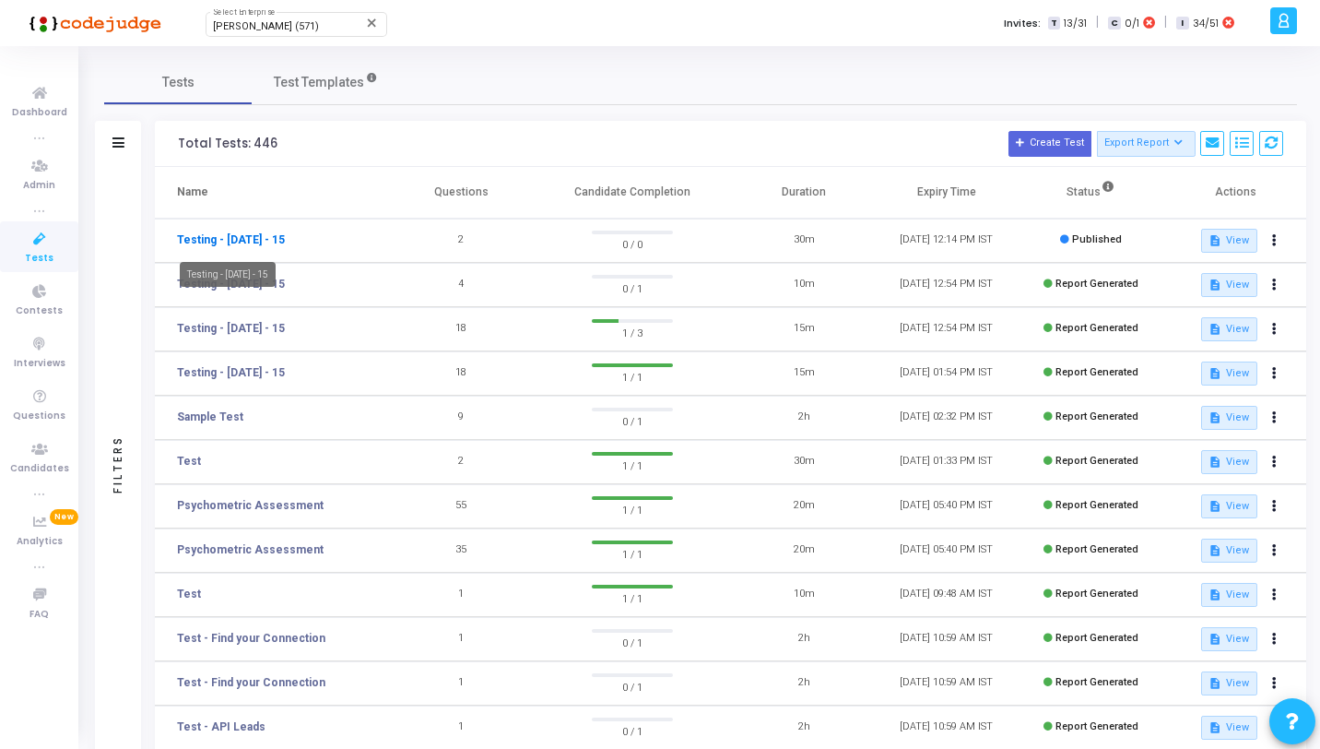
click at [229, 235] on link "Testing - [DATE] - 15" at bounding box center [231, 239] width 108 height 17
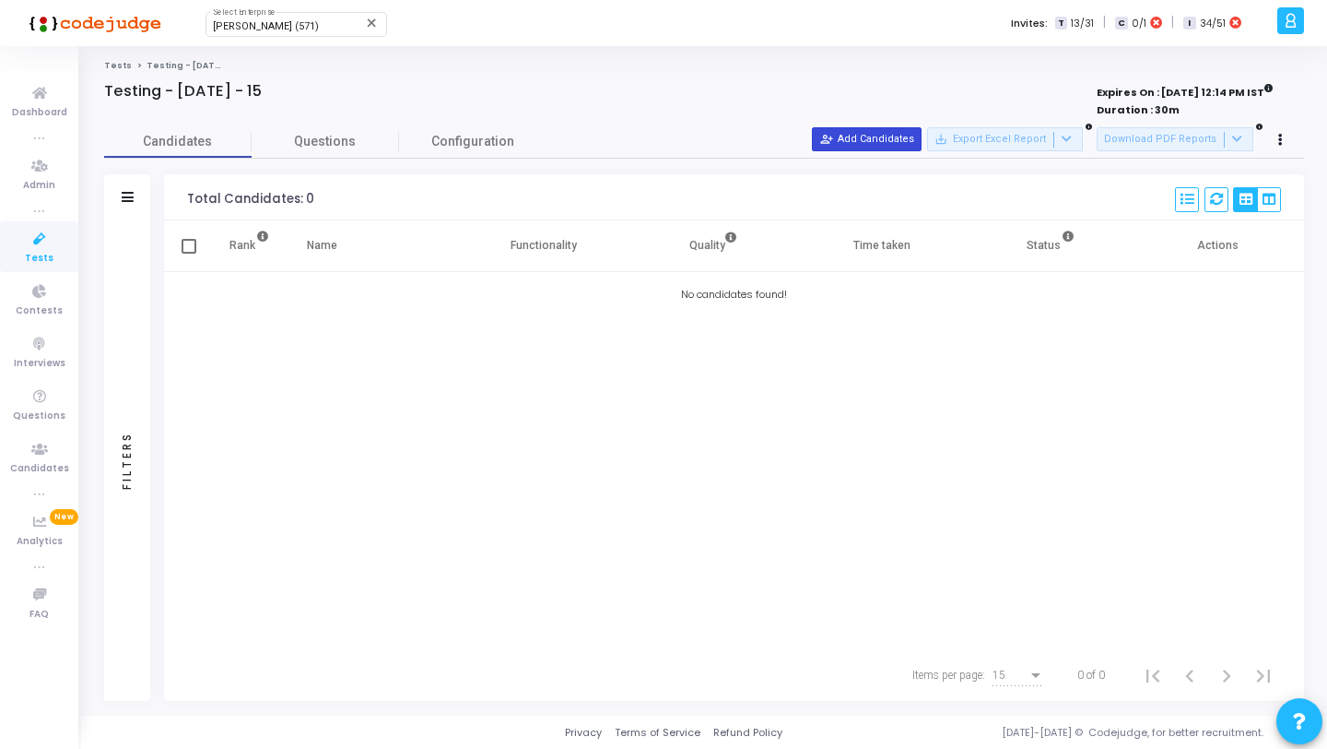
click at [890, 138] on button "person_add_alt Add Candidates" at bounding box center [867, 139] width 110 height 24
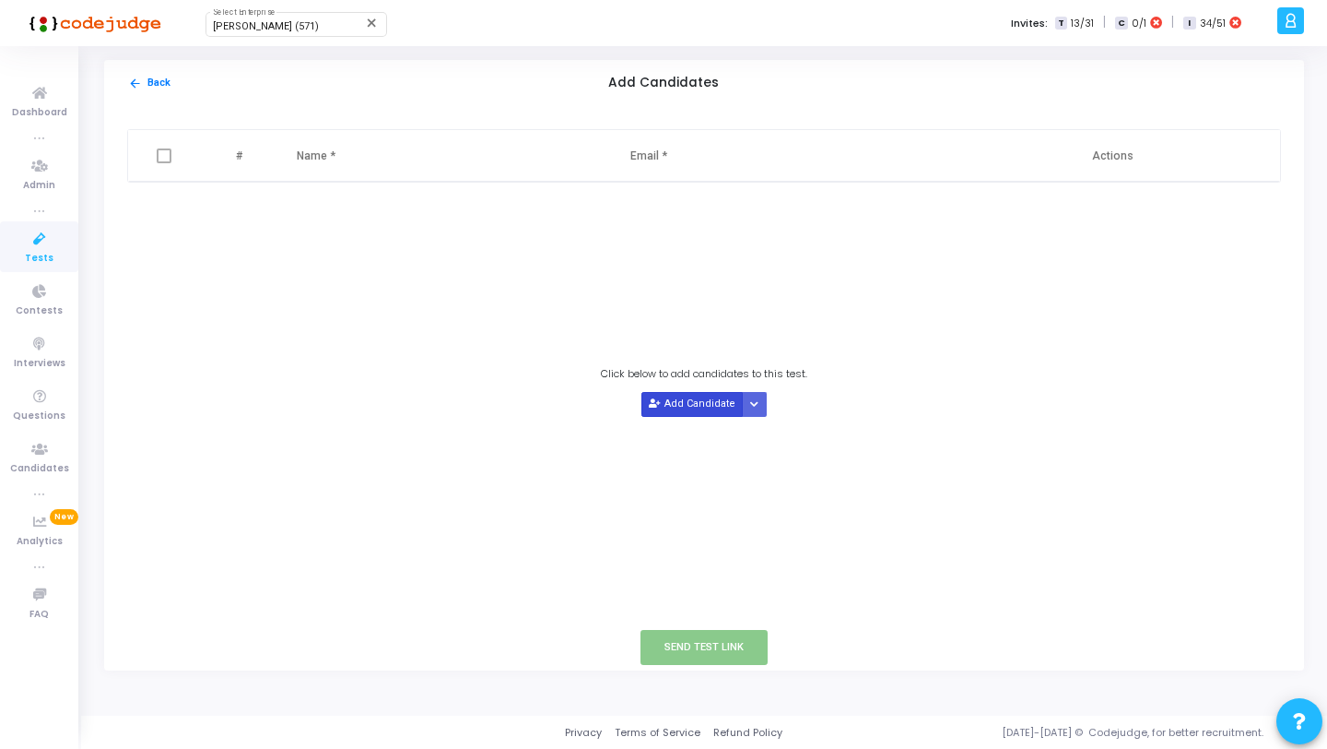
click at [690, 407] on button "Add Candidate" at bounding box center [692, 404] width 101 height 25
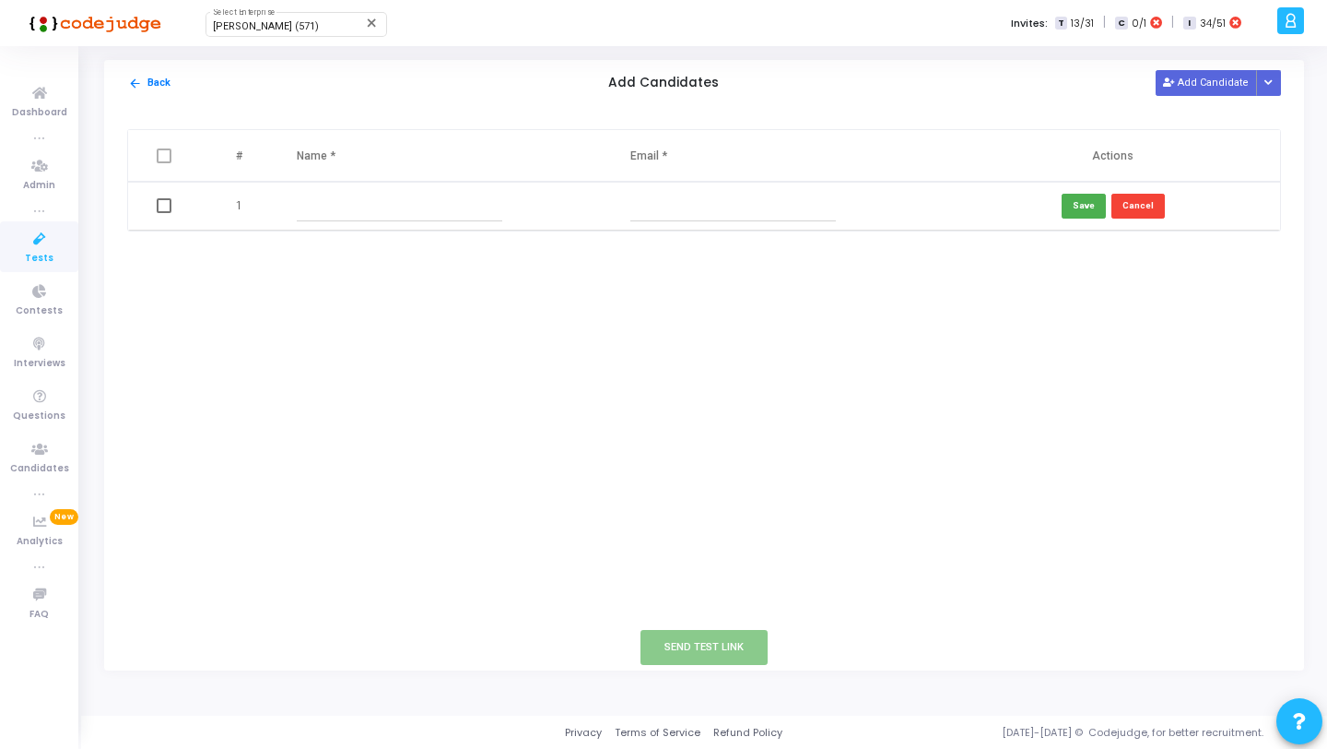
click at [330, 214] on input "text" at bounding box center [400, 206] width 206 height 30
type input "r"
type input "Ram"
type input "ramprasath@codejudge.io"
click at [1087, 216] on button "Save" at bounding box center [1084, 206] width 44 height 25
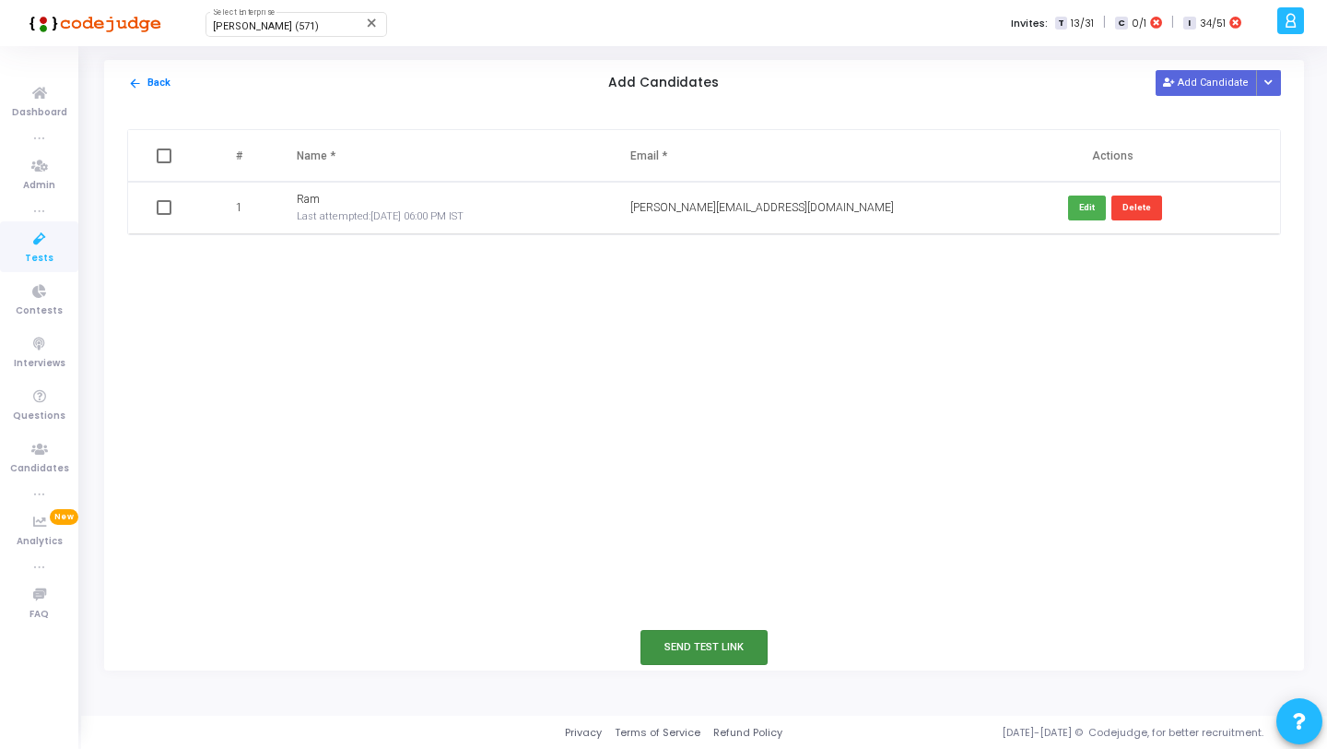
click at [714, 636] on button "Send Test Link" at bounding box center [704, 647] width 127 height 34
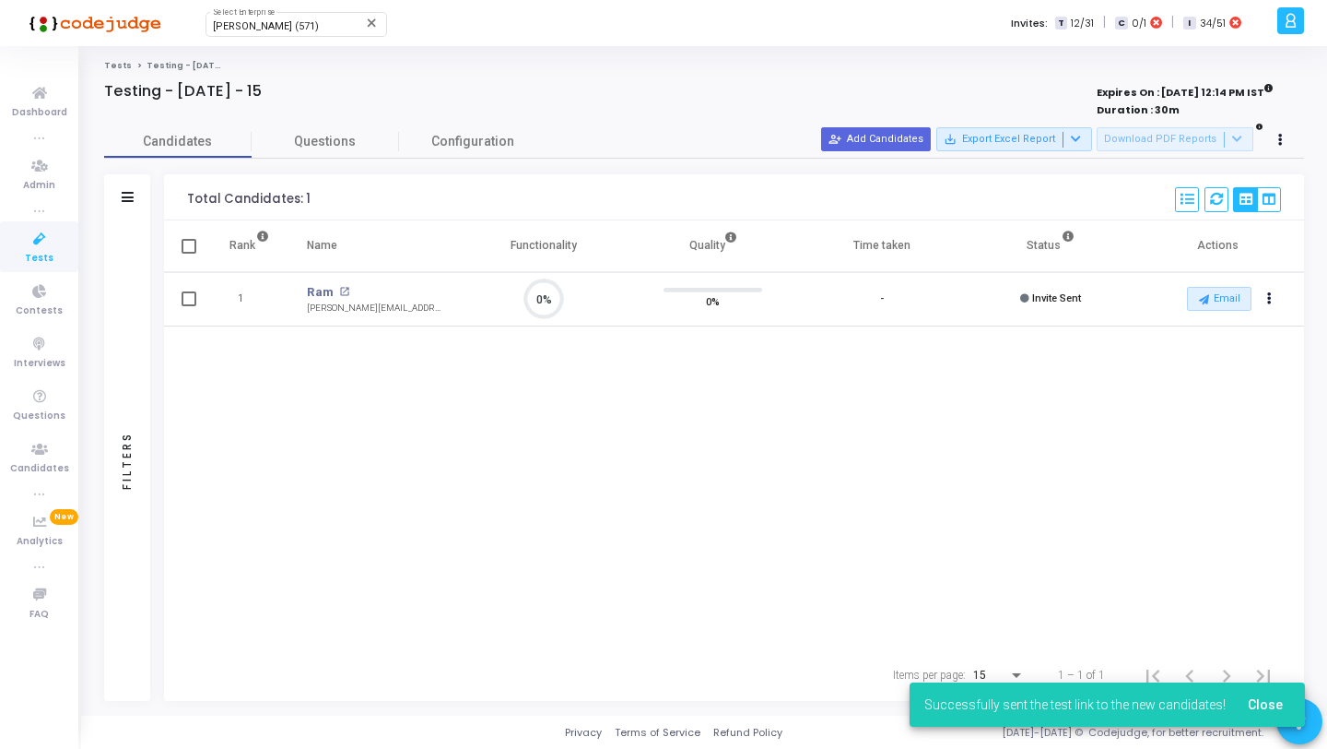
scroll to position [39, 47]
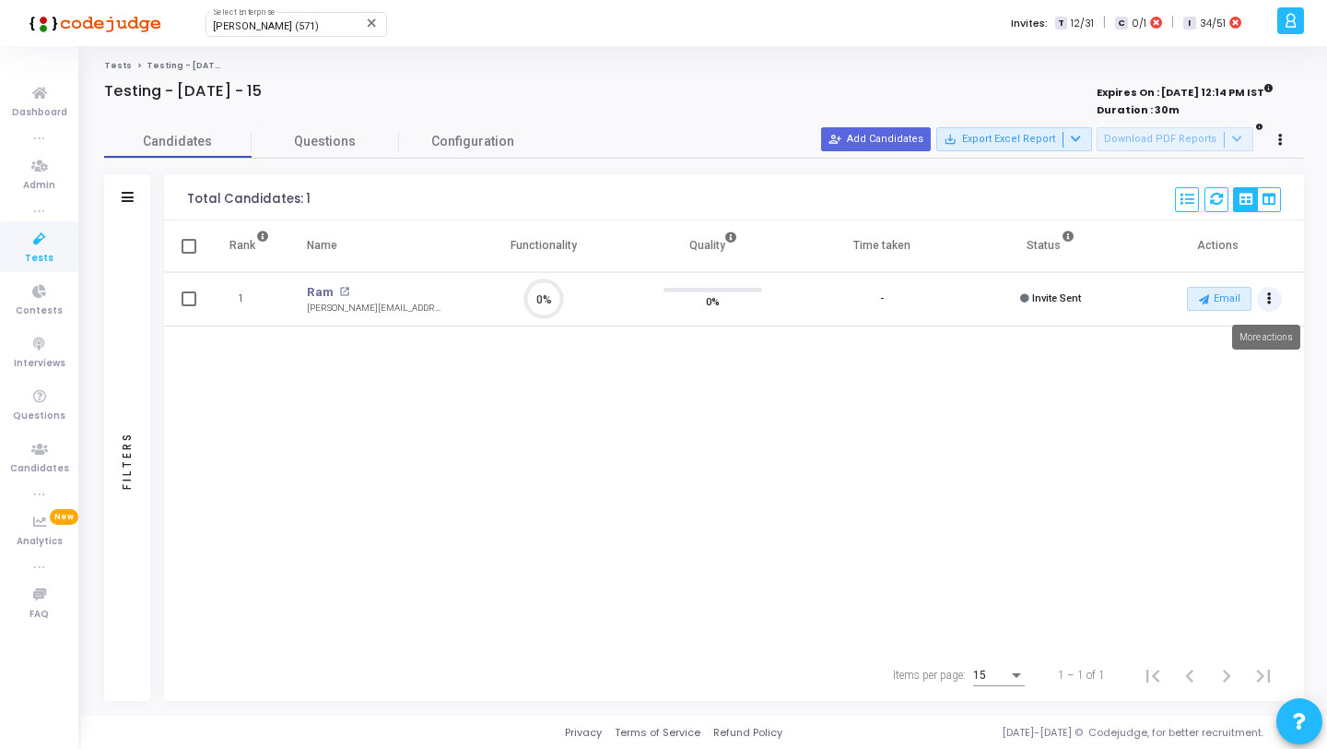
click at [1273, 297] on button "Actions" at bounding box center [1270, 300] width 26 height 26
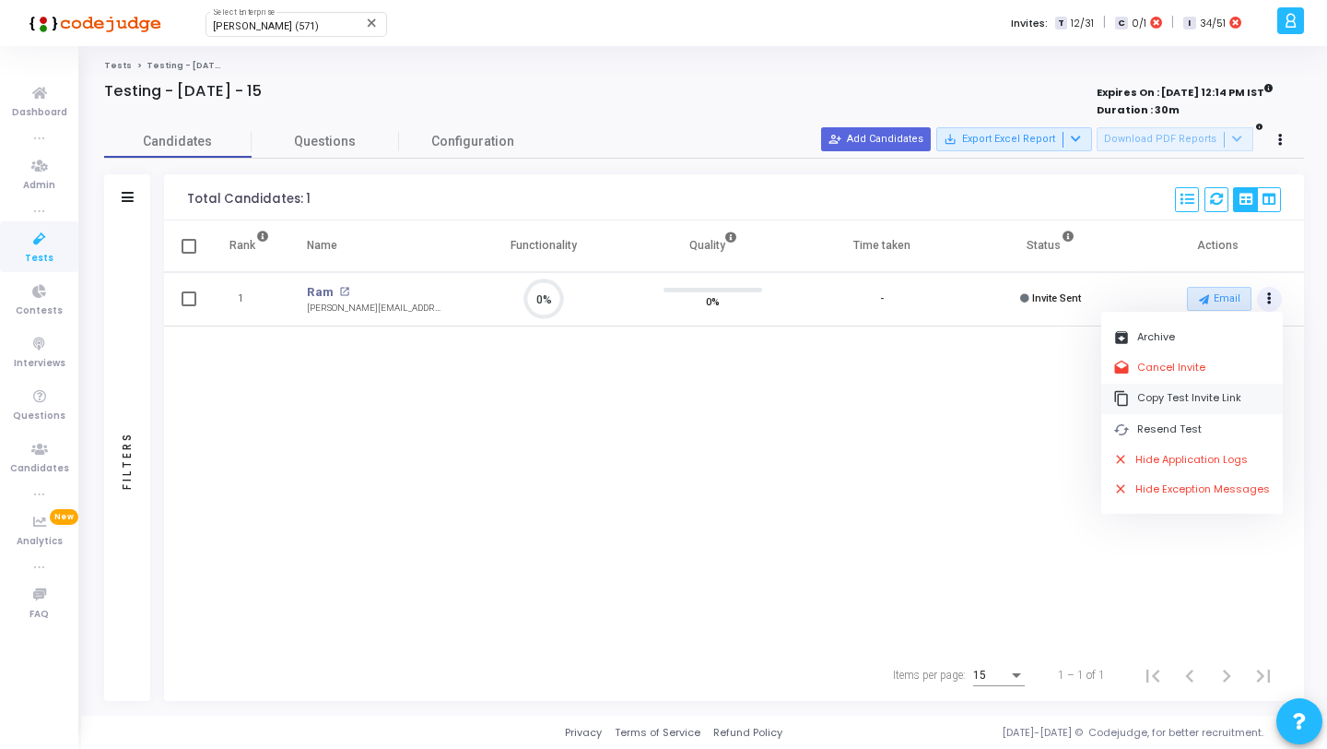
click at [1157, 405] on button "content_copy Copy Test Invite Link" at bounding box center [1193, 398] width 182 height 30
